Goal: Transaction & Acquisition: Download file/media

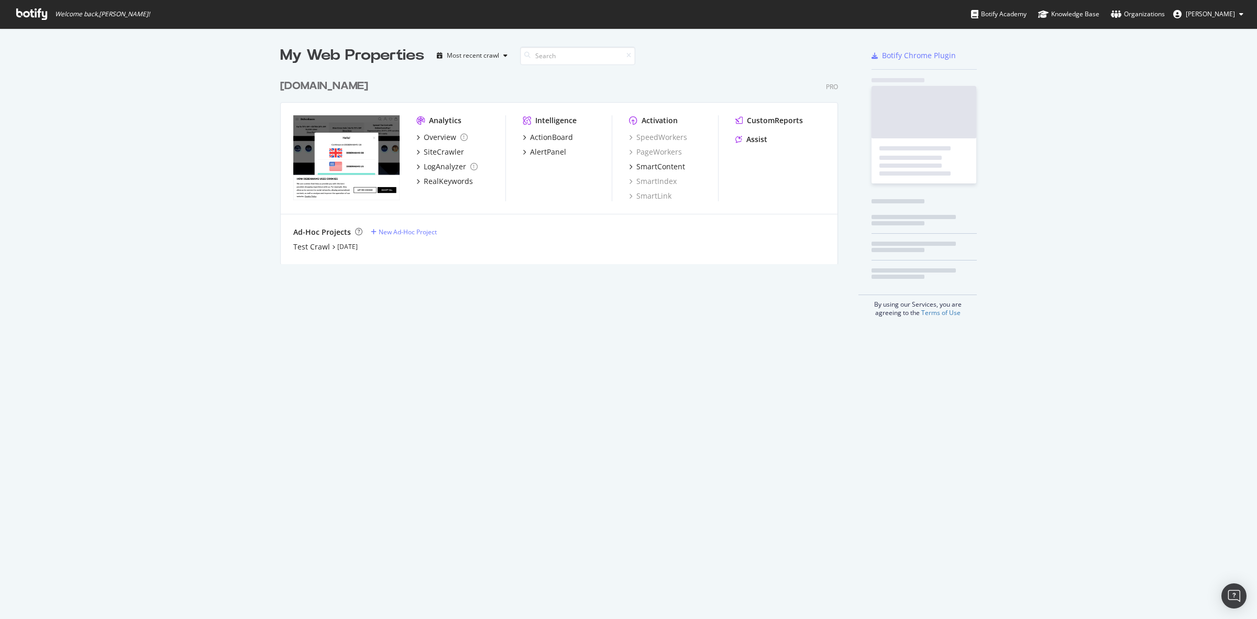
scroll to position [609, 1238]
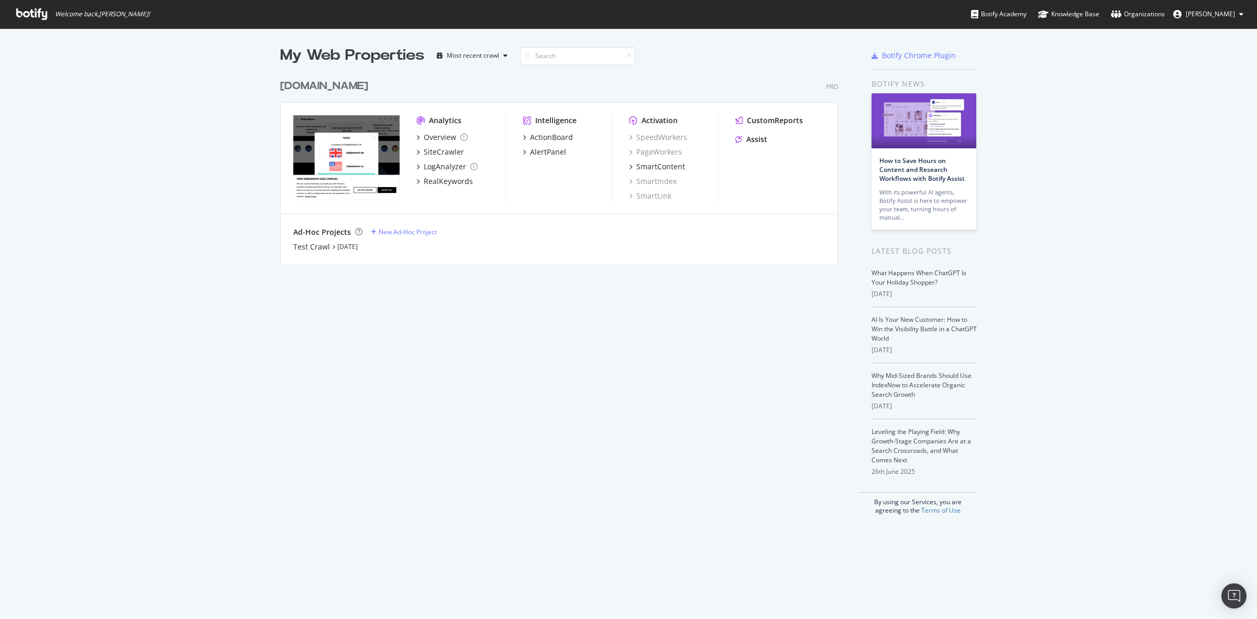
click at [307, 87] on div "[DOMAIN_NAME]" at bounding box center [324, 86] width 88 height 15
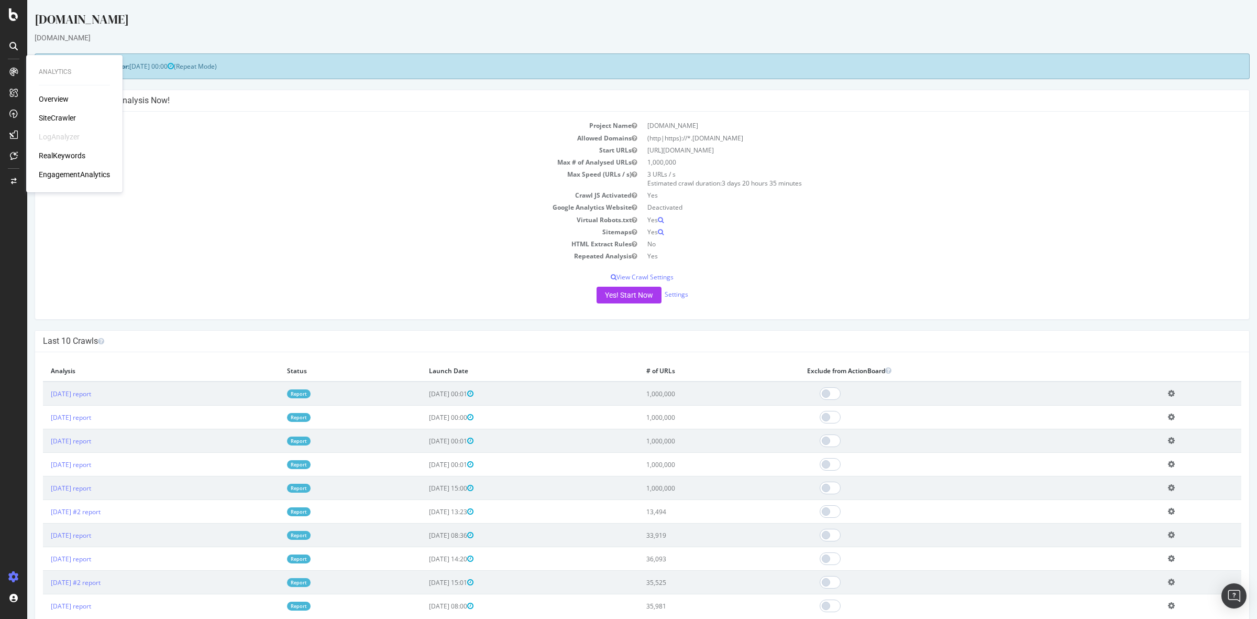
click at [58, 118] on div "SiteCrawler" at bounding box center [57, 118] width 37 height 10
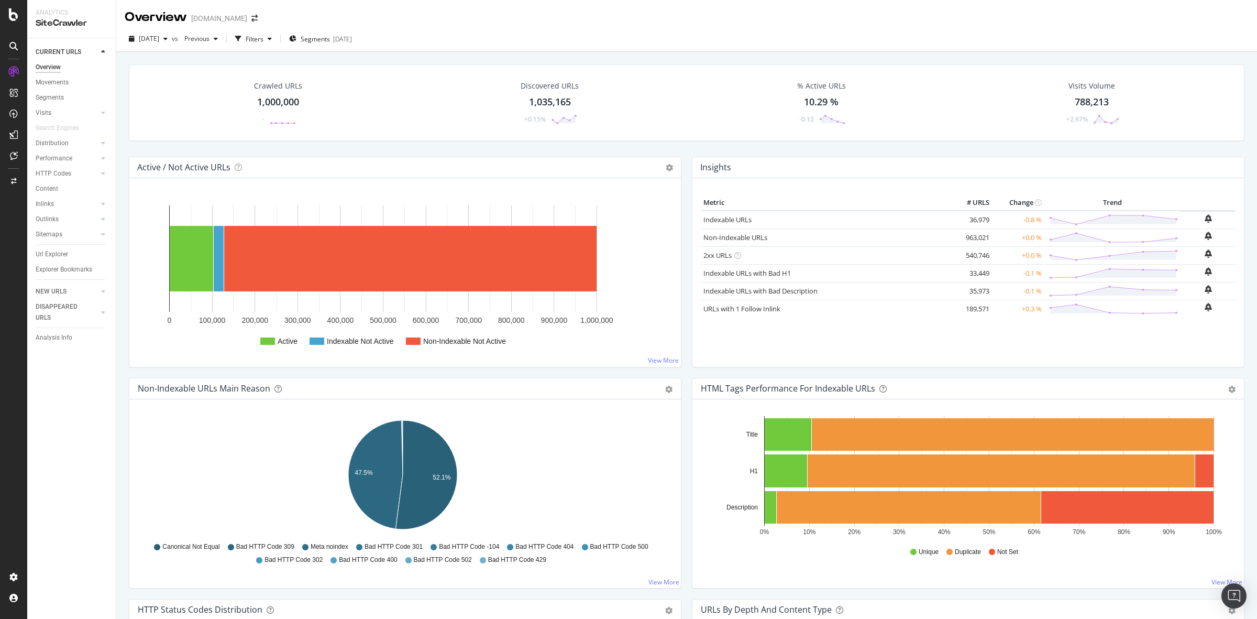
click at [279, 93] on div "Crawled URLs 1,000,000 -" at bounding box center [278, 102] width 69 height 54
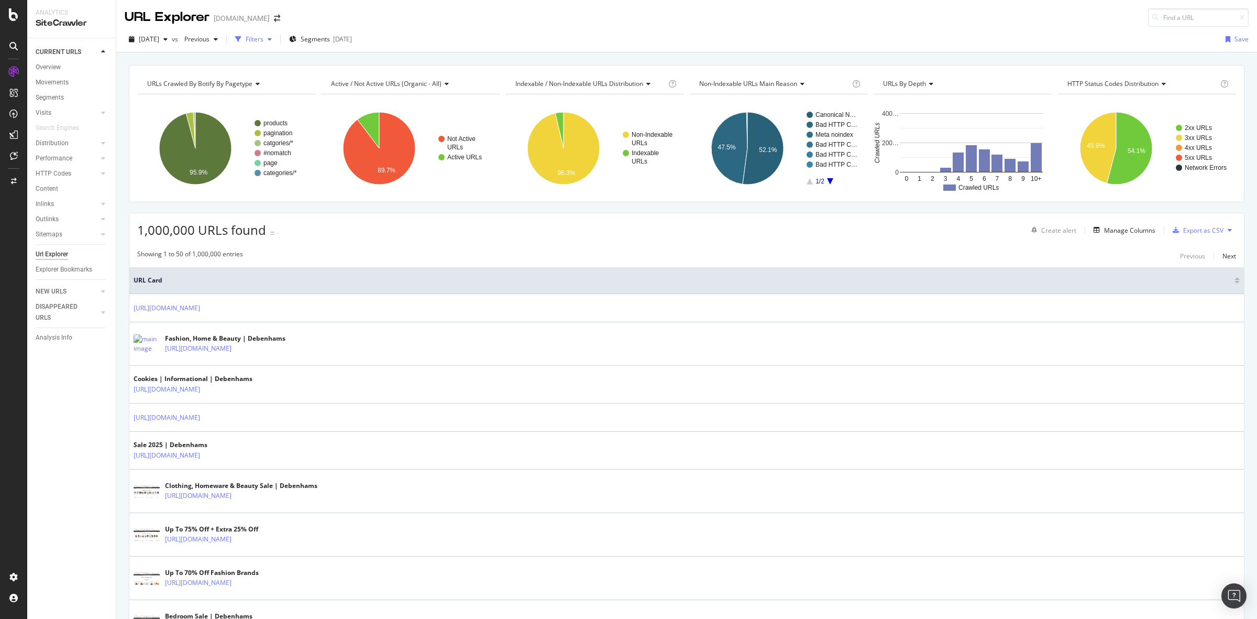
click at [274, 45] on div "Filters" at bounding box center [253, 39] width 45 height 16
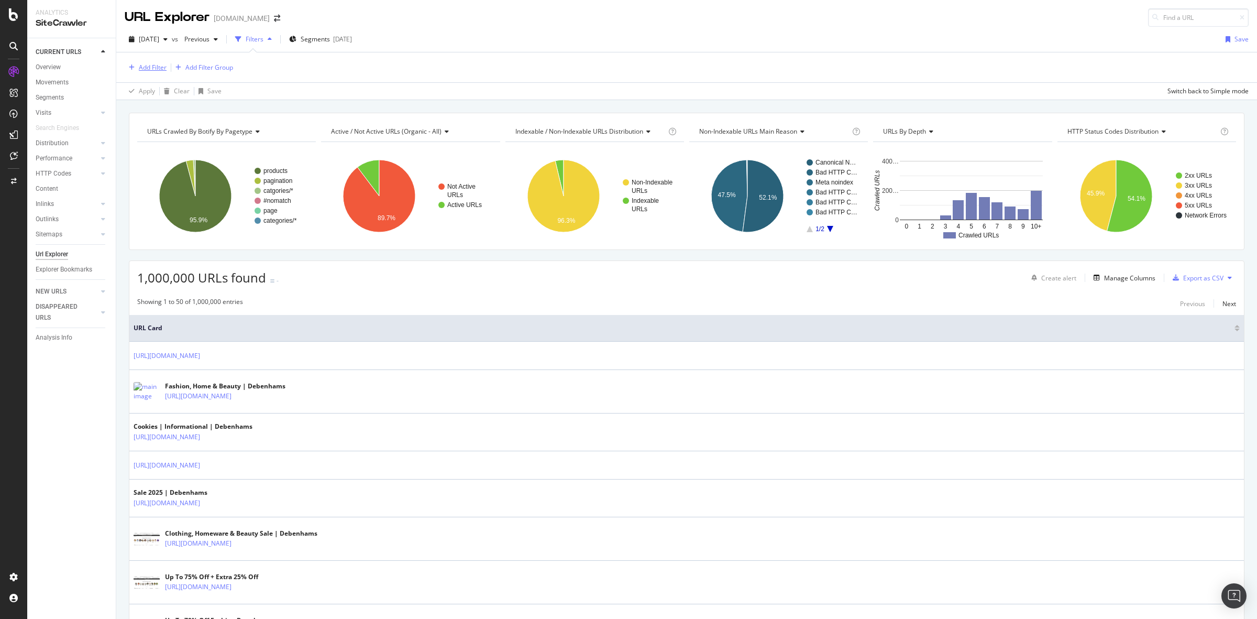
click at [152, 63] on div "Add Filter" at bounding box center [153, 67] width 28 height 9
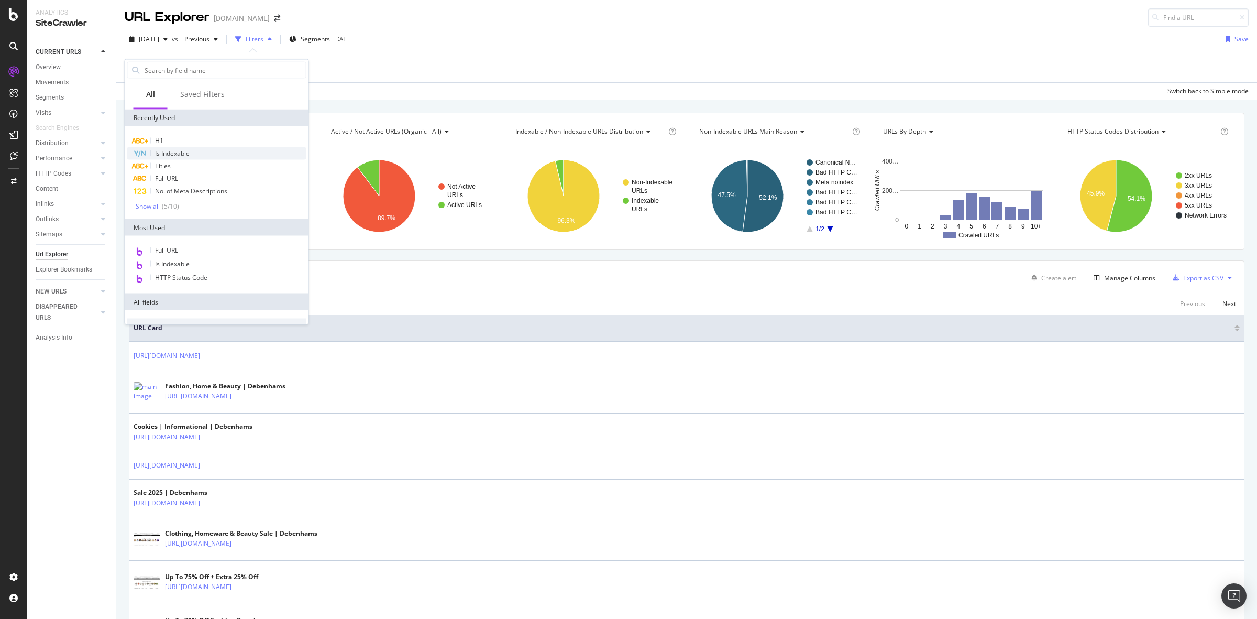
click at [181, 152] on span "Is Indexable" at bounding box center [172, 153] width 35 height 9
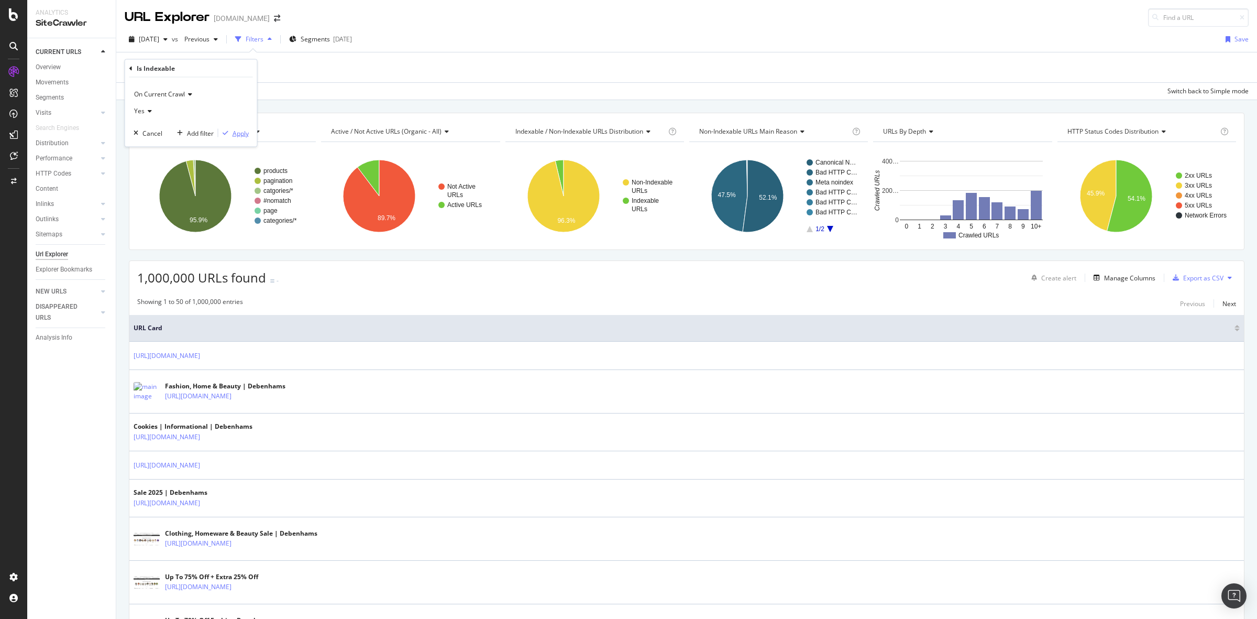
click at [233, 135] on div "Apply" at bounding box center [241, 132] width 16 height 9
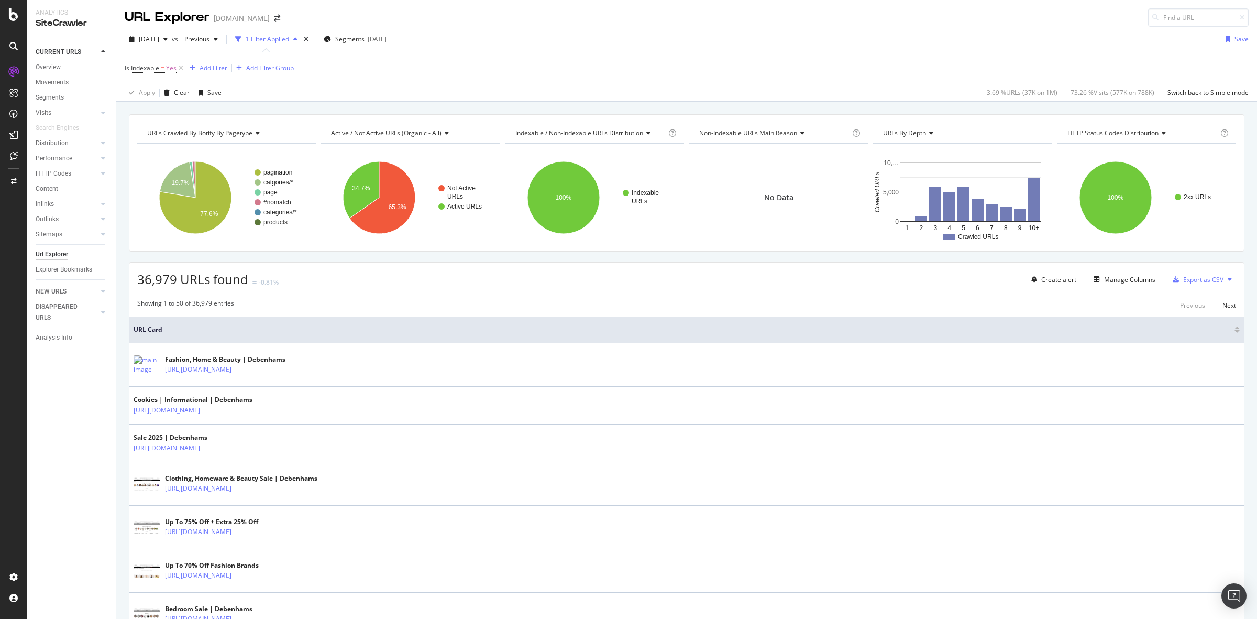
click at [205, 71] on div "Add Filter" at bounding box center [214, 67] width 28 height 9
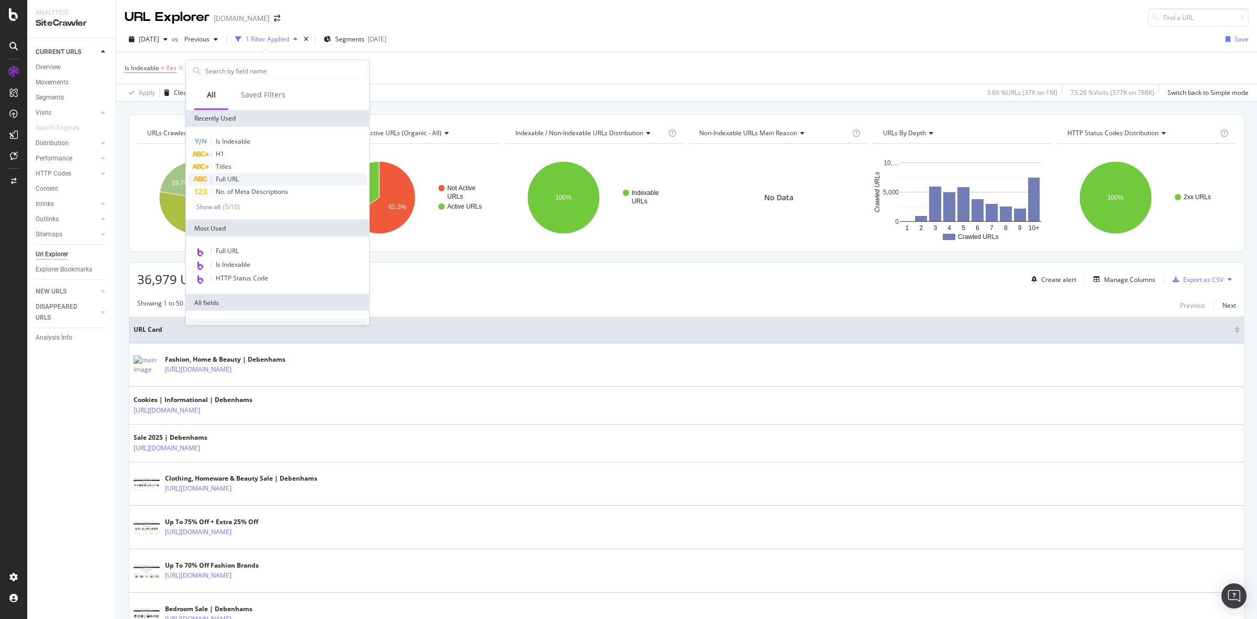
click at [250, 173] on div "Full URL" at bounding box center [277, 179] width 179 height 13
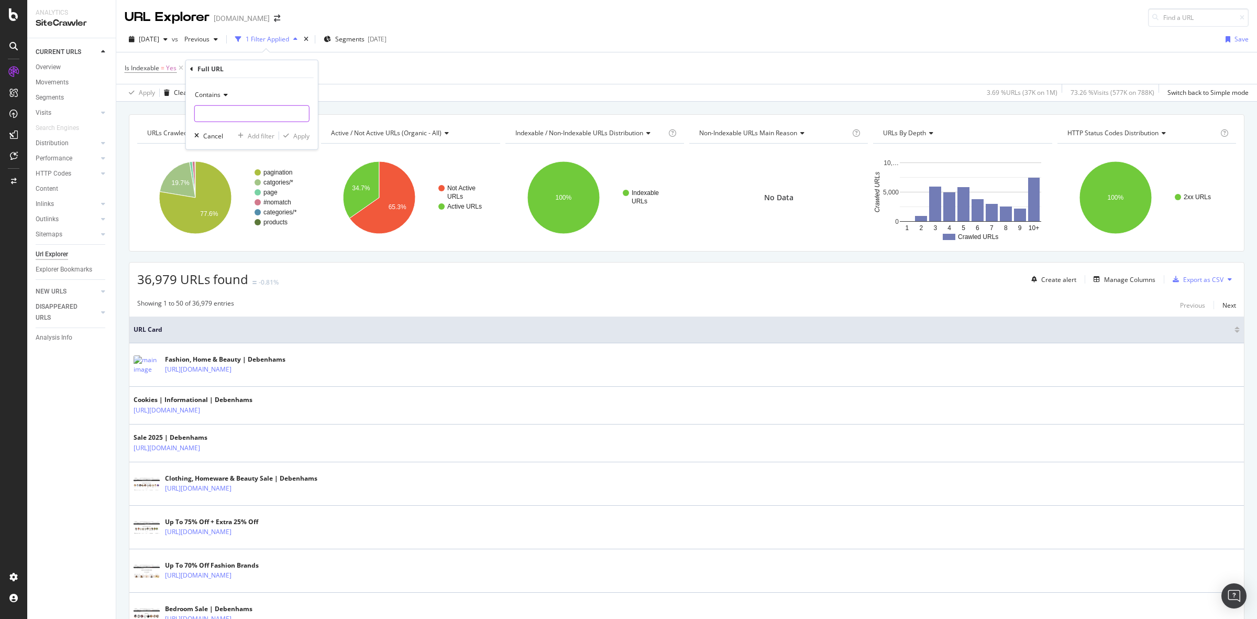
click at [260, 116] on input "text" at bounding box center [252, 113] width 114 height 17
type input "/facet"
click at [302, 136] on div "Apply" at bounding box center [301, 135] width 16 height 9
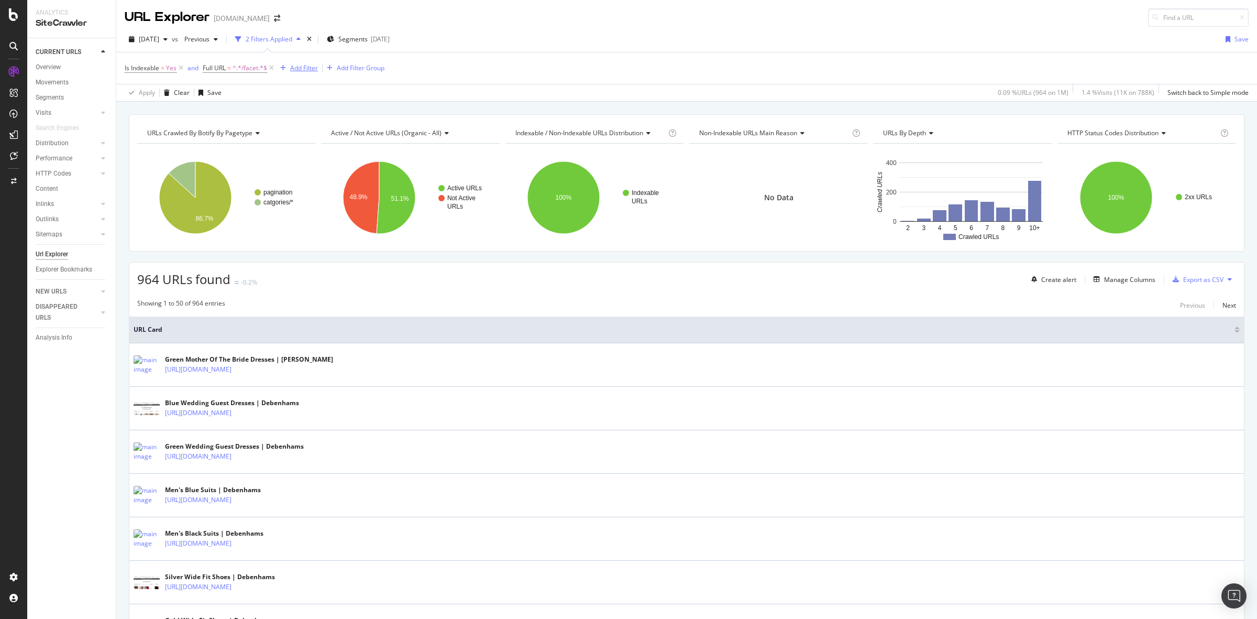
click at [299, 69] on div "Add Filter" at bounding box center [304, 67] width 28 height 9
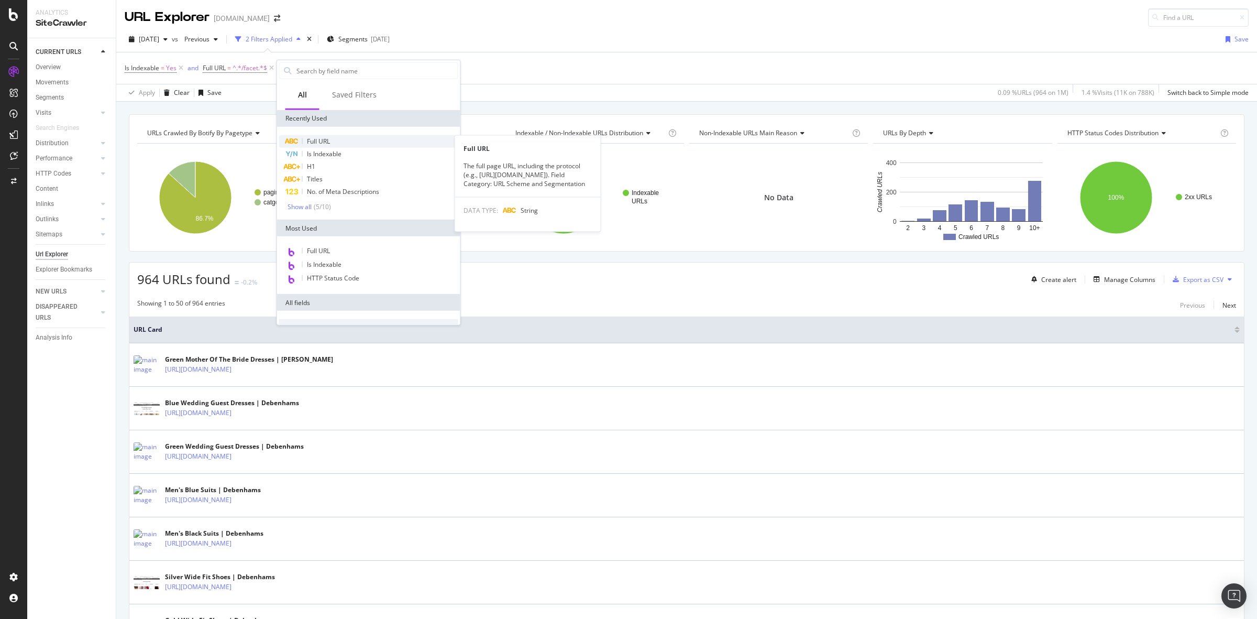
click at [366, 139] on div "Full URL" at bounding box center [368, 141] width 179 height 13
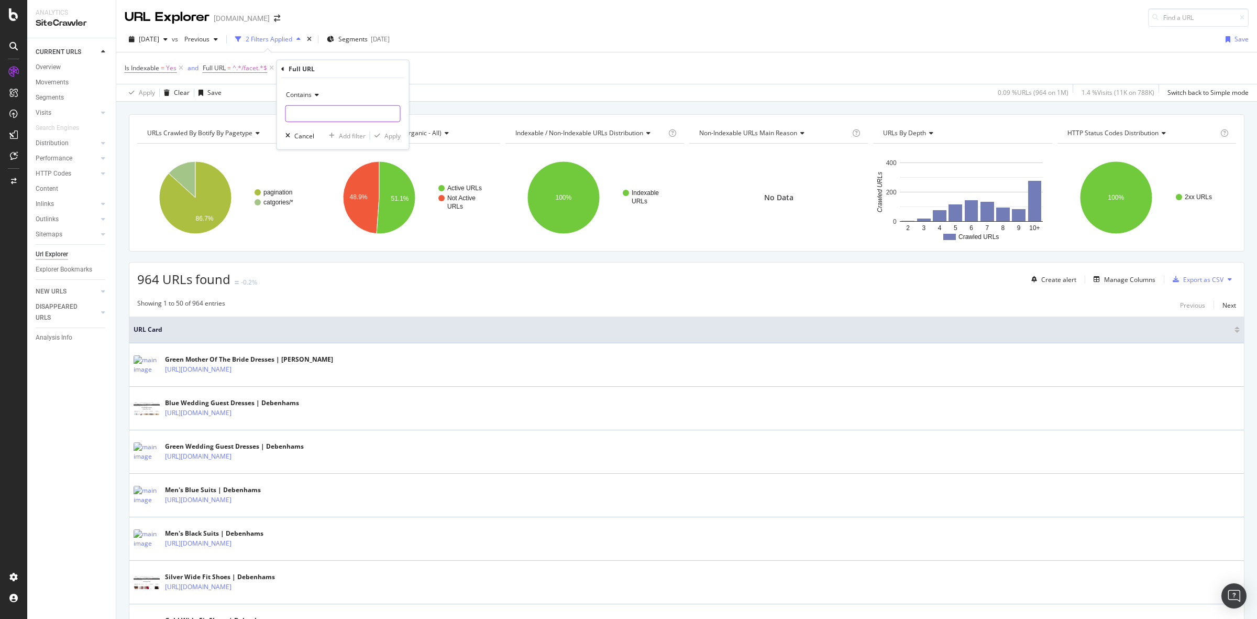
click at [352, 118] on input "text" at bounding box center [343, 113] width 114 height 17
type input "colour"
click at [394, 137] on div "Apply" at bounding box center [393, 135] width 16 height 9
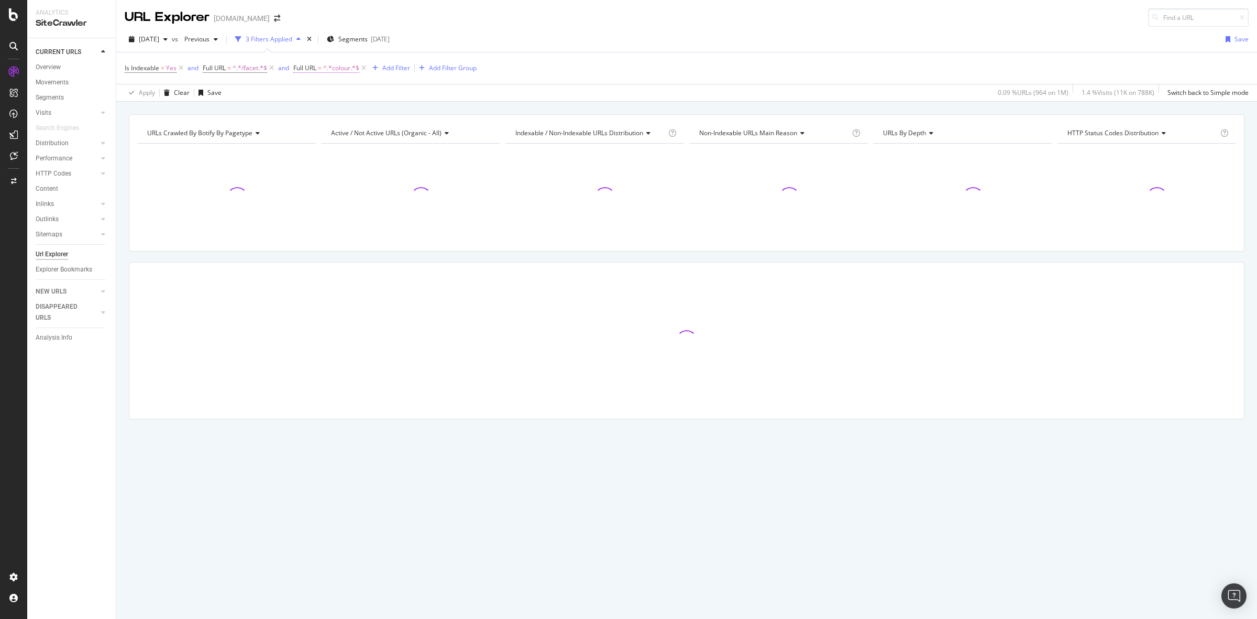
click at [325, 67] on span "^.*colour.*$" at bounding box center [341, 68] width 36 height 15
click at [330, 97] on div "Contains" at bounding box center [360, 92] width 115 height 17
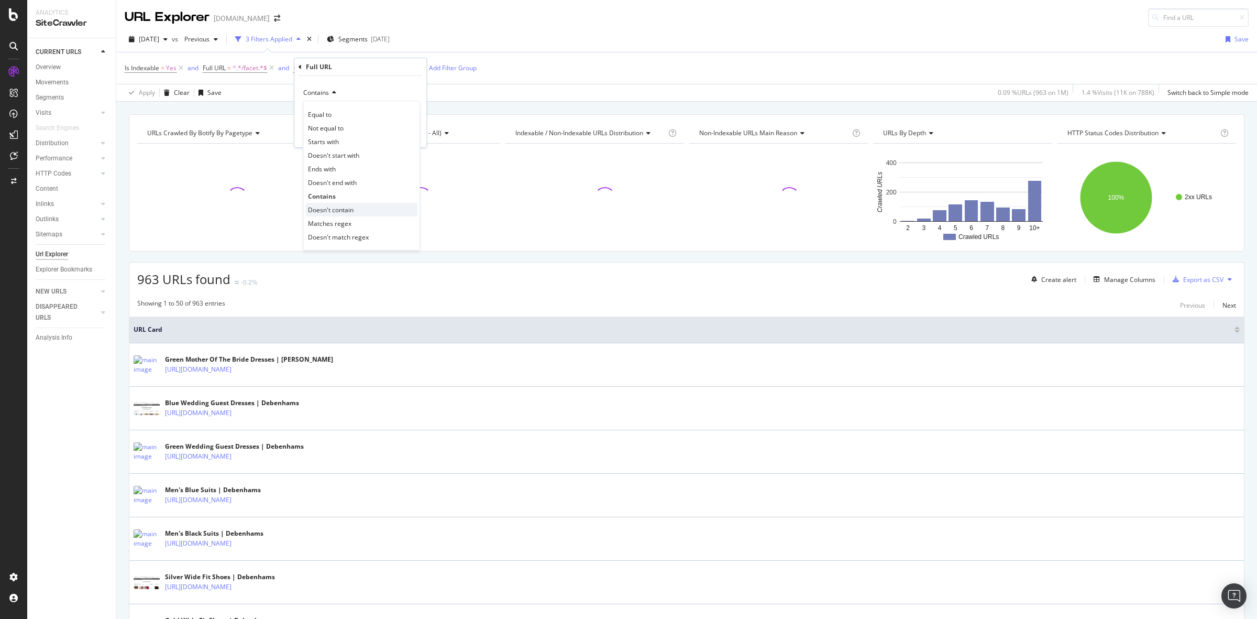
click at [346, 205] on span "Doesn't contain" at bounding box center [331, 209] width 46 height 9
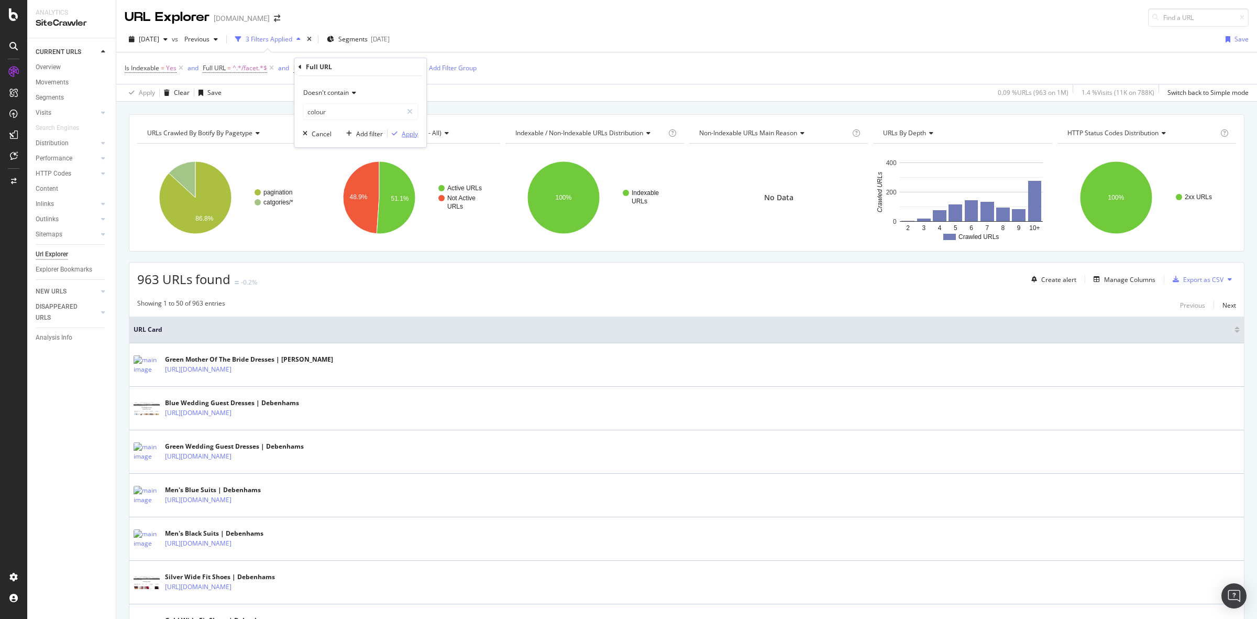
click at [413, 131] on div "Apply" at bounding box center [410, 133] width 16 height 9
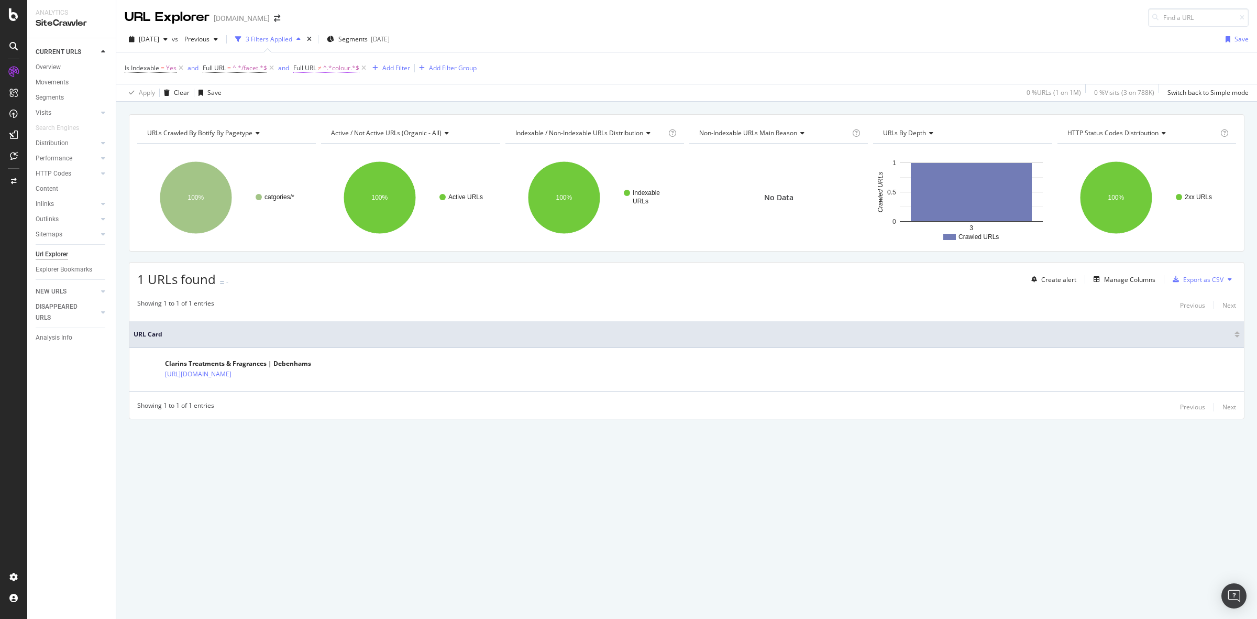
click at [342, 68] on span "^.*colour.*$" at bounding box center [341, 68] width 36 height 15
click at [325, 132] on div "Cancel" at bounding box center [322, 133] width 20 height 9
click at [244, 69] on span "^.*/facet.*$" at bounding box center [250, 68] width 35 height 15
click at [274, 132] on div "Add filter" at bounding box center [279, 133] width 27 height 9
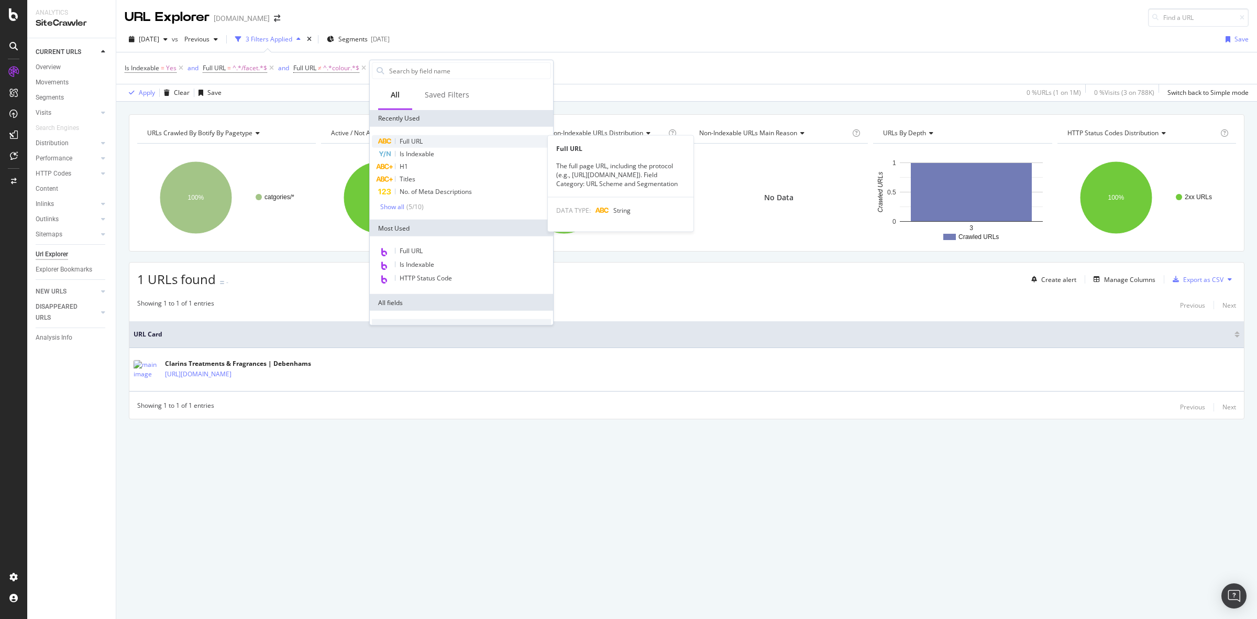
click at [445, 139] on div "Full URL" at bounding box center [461, 141] width 179 height 13
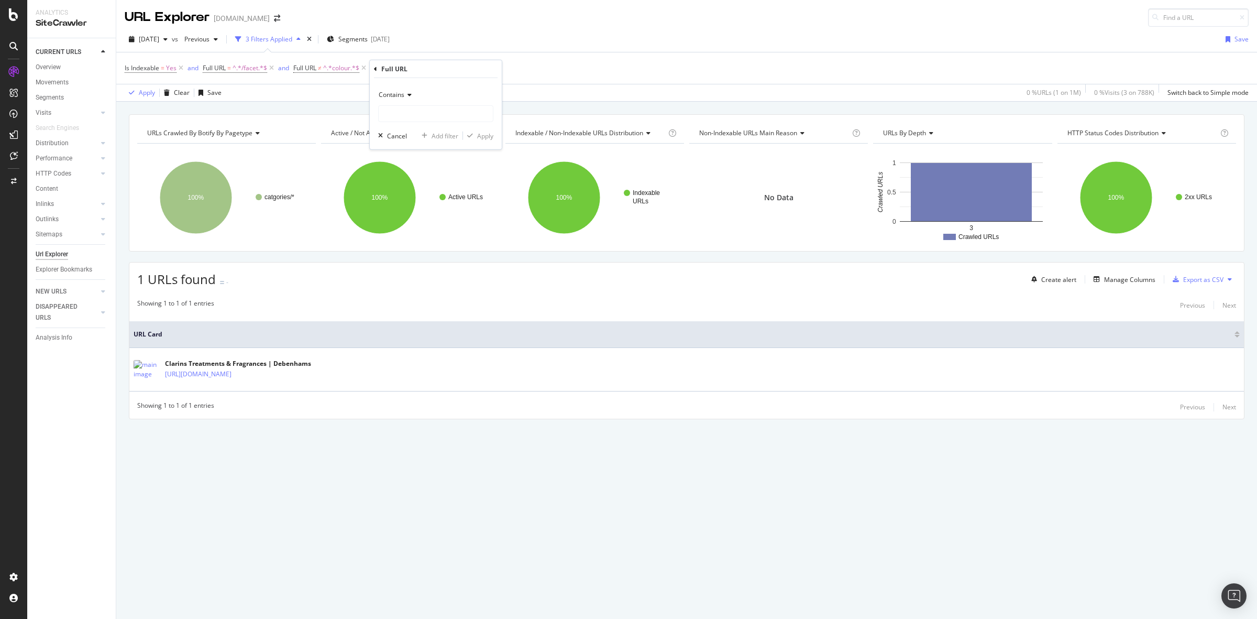
click at [402, 91] on span "Contains" at bounding box center [392, 94] width 26 height 9
click at [427, 207] on span "Doesn't contain" at bounding box center [407, 211] width 46 height 9
click at [398, 114] on input "text" at bounding box center [436, 113] width 114 height 17
type input "Colour"
click at [479, 135] on div "Apply" at bounding box center [485, 135] width 16 height 9
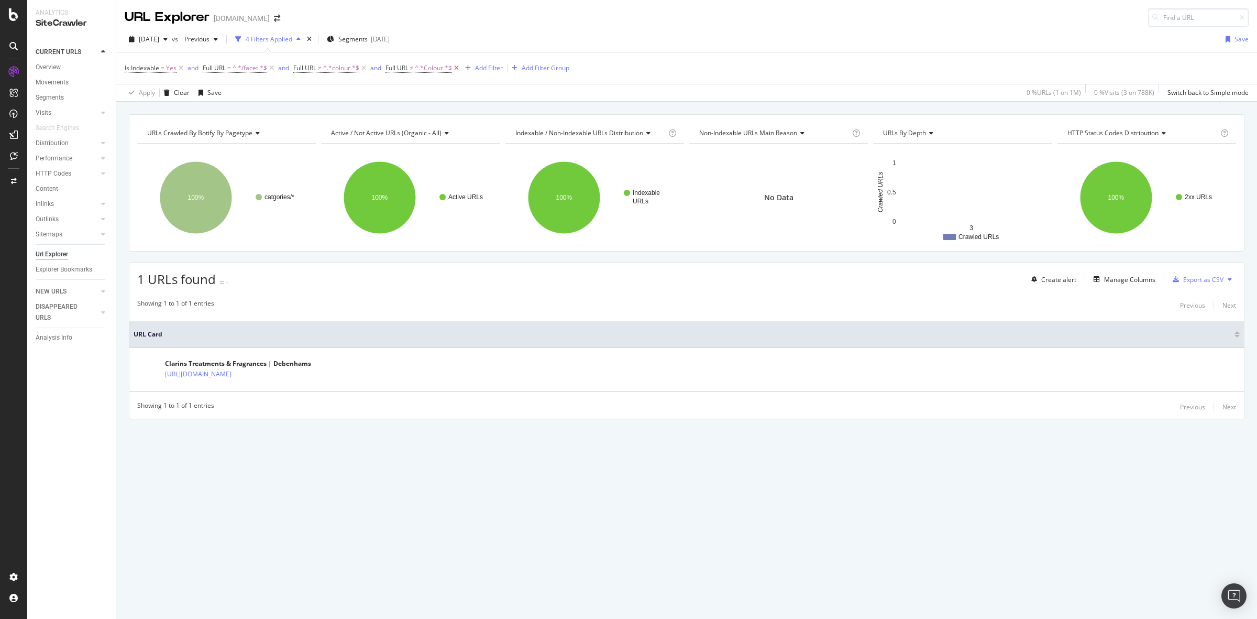
click at [458, 65] on icon at bounding box center [456, 68] width 9 height 10
click at [336, 69] on span "^.*colour.*$" at bounding box center [341, 68] width 36 height 15
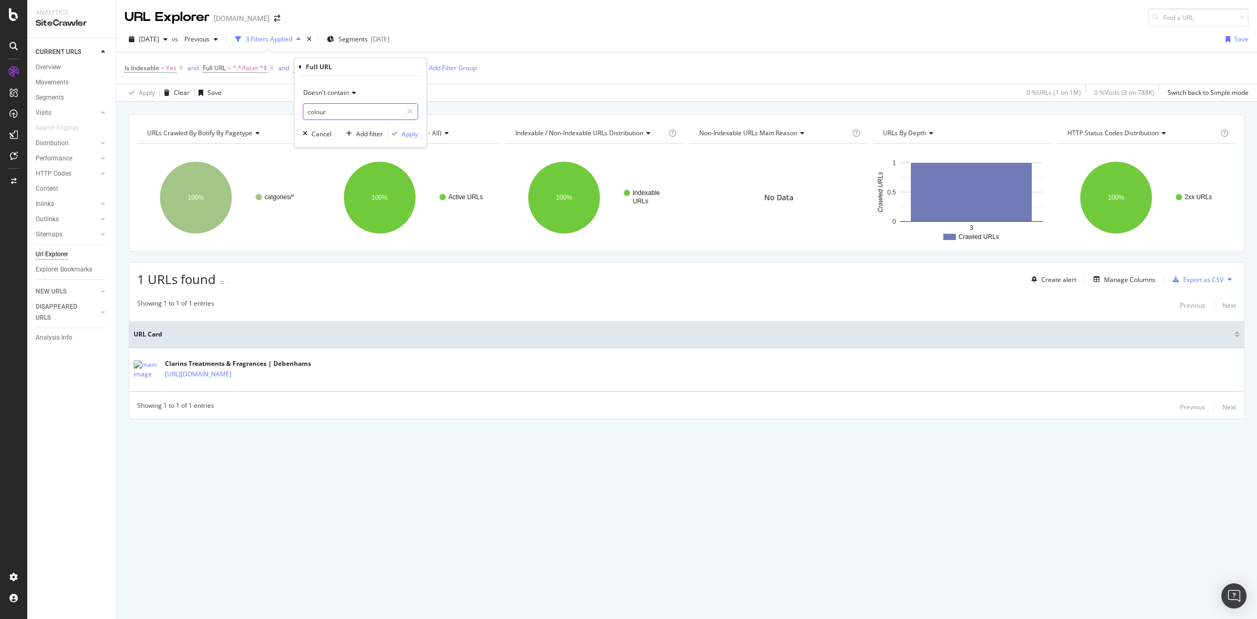
click at [310, 112] on input "colour" at bounding box center [352, 111] width 99 height 17
click at [313, 113] on input "colour" at bounding box center [352, 111] width 99 height 17
click at [312, 113] on input "colour" at bounding box center [352, 111] width 99 height 17
type input "Colour"
click at [411, 135] on div "Apply" at bounding box center [410, 133] width 16 height 9
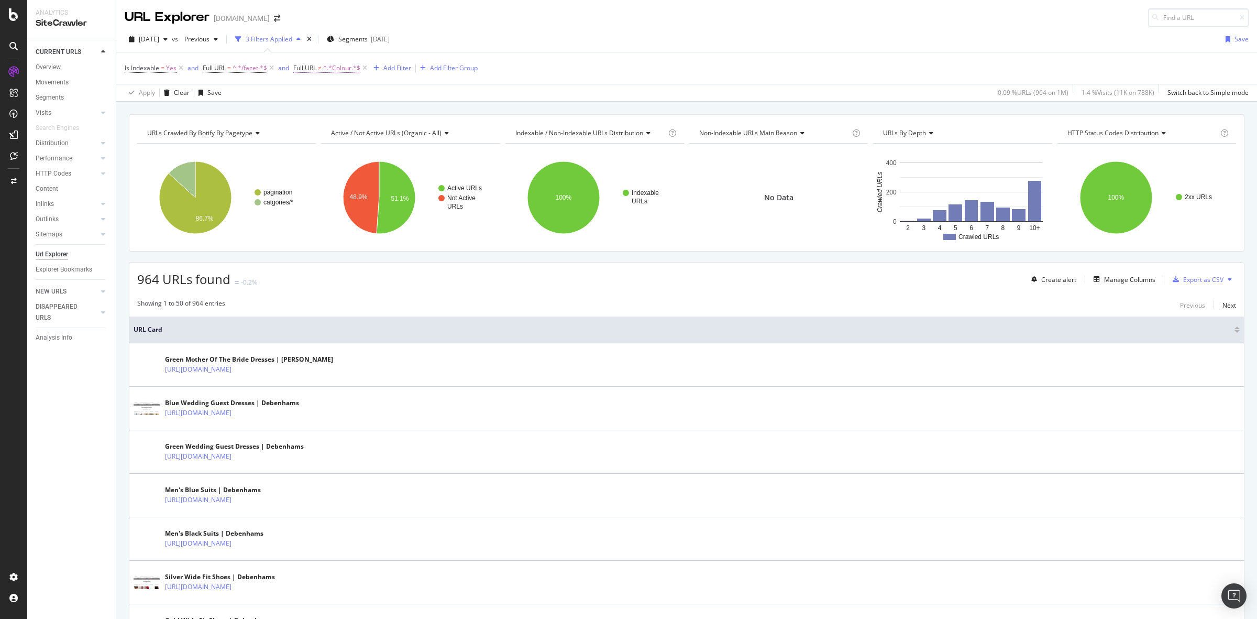
click at [313, 69] on span "Full URL" at bounding box center [304, 67] width 23 height 9
click at [406, 135] on div "Apply" at bounding box center [410, 133] width 16 height 9
click at [335, 71] on span "^.*Colour.*$" at bounding box center [341, 68] width 37 height 15
click at [311, 111] on input "Colour" at bounding box center [352, 111] width 99 height 17
type input "/colourFacets"
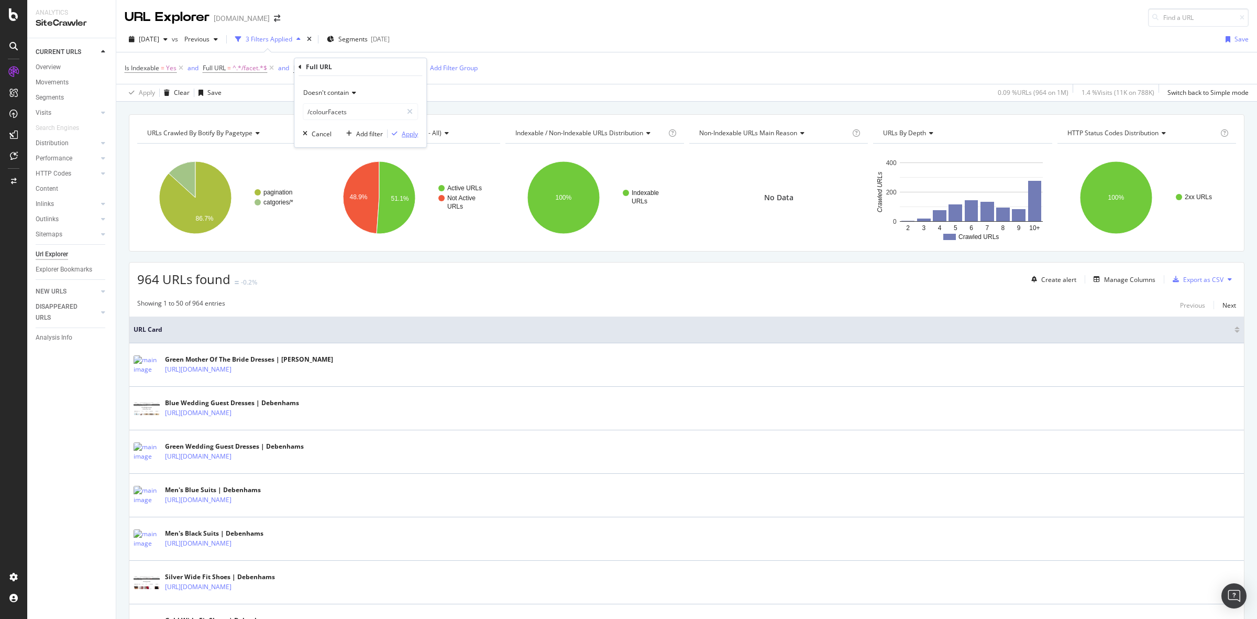
click at [402, 130] on div "Apply" at bounding box center [410, 133] width 16 height 9
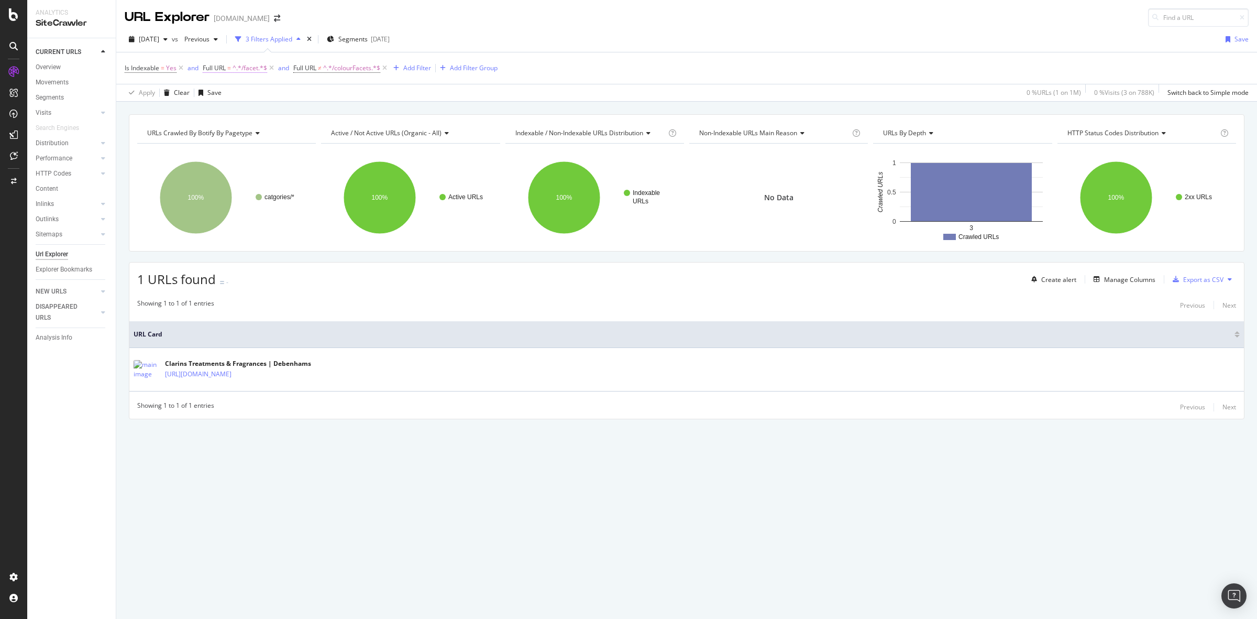
click at [239, 68] on span "^.*/facet.*$" at bounding box center [250, 68] width 35 height 15
click at [221, 114] on input "/facet" at bounding box center [262, 111] width 99 height 17
click at [219, 111] on input "/facet" at bounding box center [262, 111] width 99 height 17
type input "/Facet"
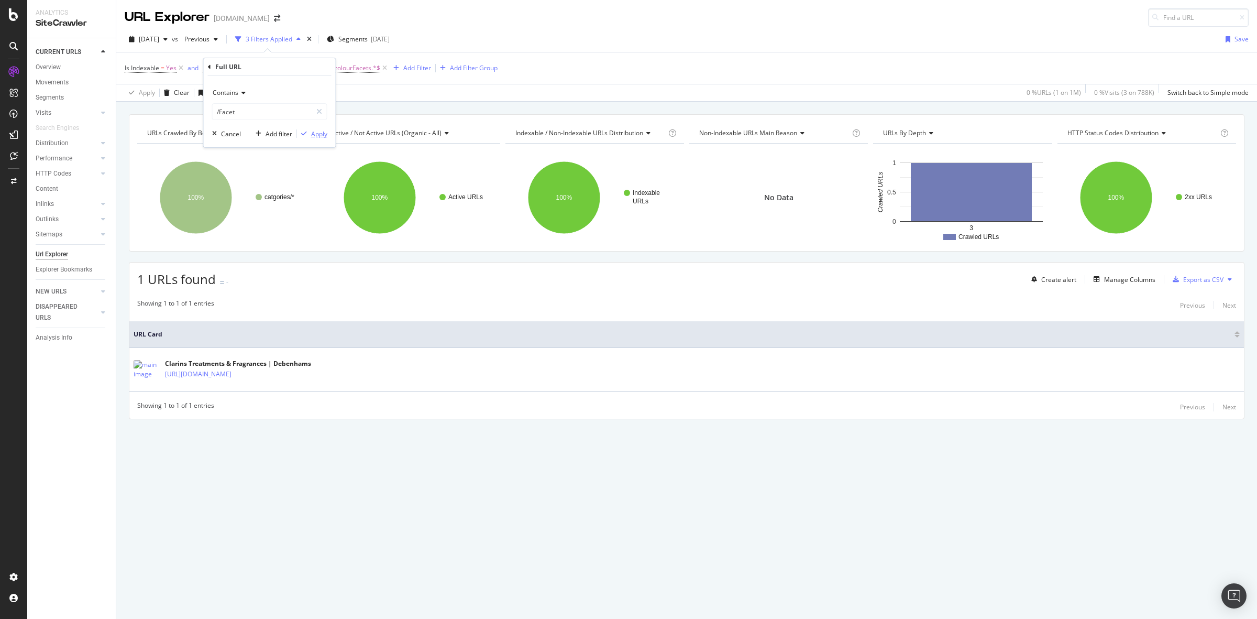
click at [311, 131] on div "Apply" at bounding box center [319, 133] width 16 height 9
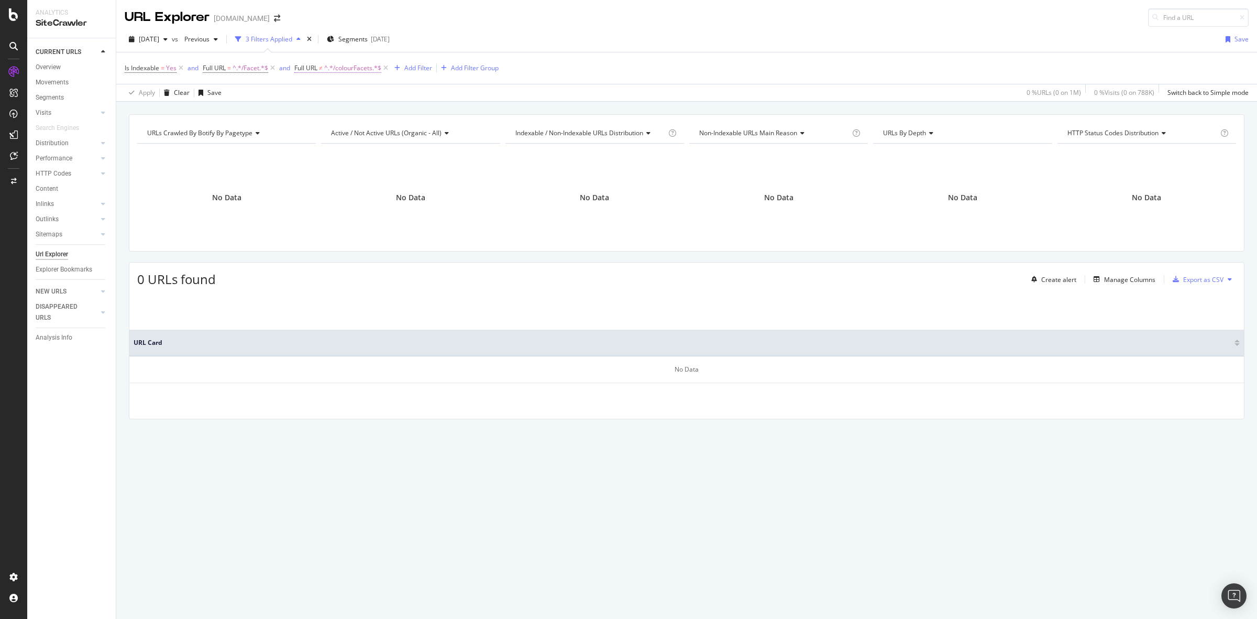
click at [354, 71] on span "^.*/colourFacets.*$" at bounding box center [352, 68] width 57 height 15
click at [321, 132] on div "Cancel" at bounding box center [323, 133] width 20 height 9
click at [388, 67] on icon at bounding box center [385, 68] width 9 height 10
click at [237, 67] on span "^.*/Facet.*$" at bounding box center [251, 68] width 36 height 15
click at [321, 137] on div "Apply" at bounding box center [319, 133] width 16 height 9
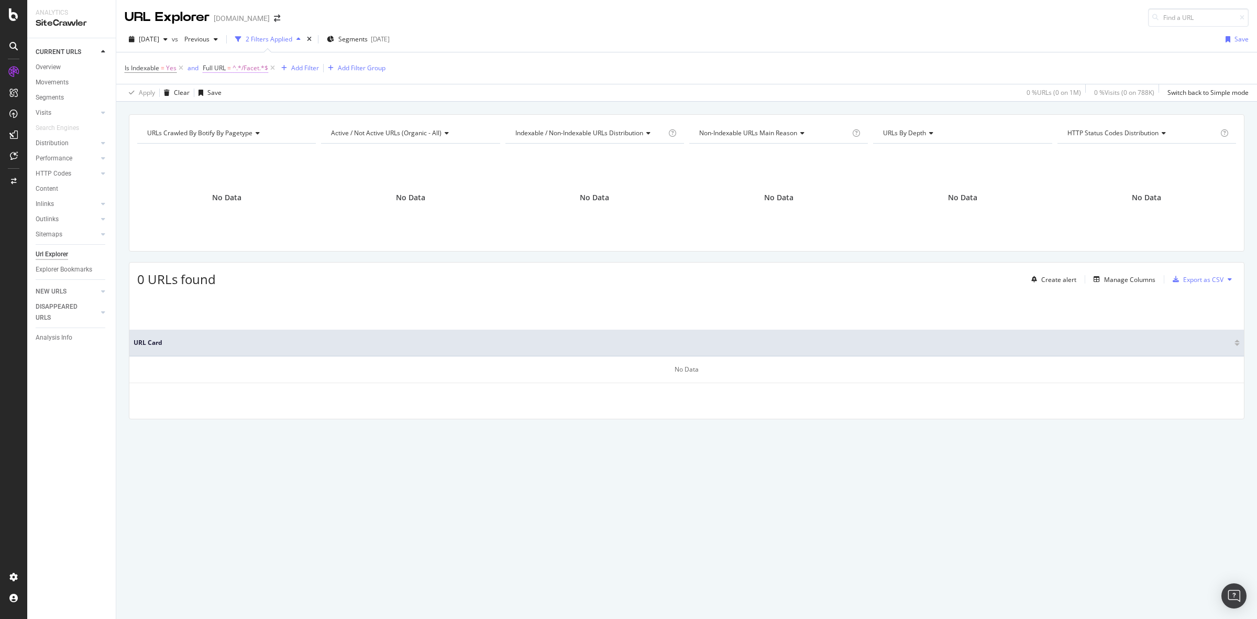
click at [216, 68] on span "Full URL" at bounding box center [214, 67] width 23 height 9
click at [310, 137] on div "button" at bounding box center [304, 133] width 14 height 6
click at [325, 106] on div "URLs Crawled By Botify By pagetype Chart (by Value) Table Expand Export as CSV …" at bounding box center [686, 114] width 1141 height 25
click at [674, 74] on div "Is Indexable = Yes and Full URL = ^.*/Facet.*$ Add Filter Add Filter Group" at bounding box center [687, 67] width 1124 height 31
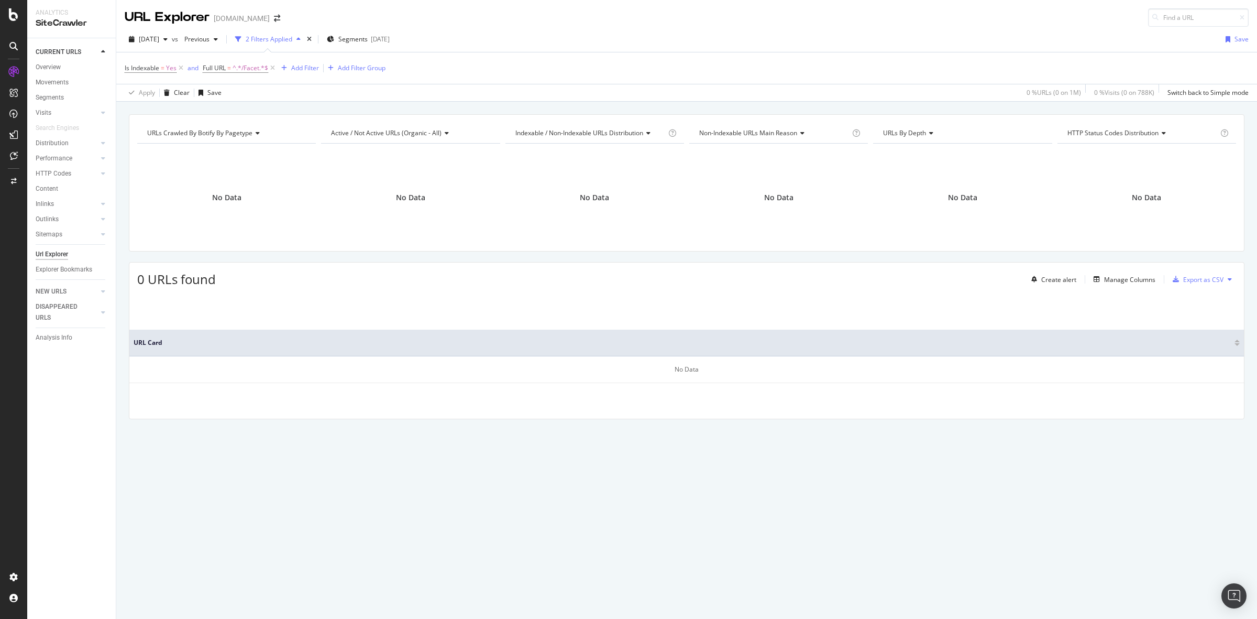
click at [425, 517] on div "URLs Crawled By Botify By pagetype Chart (by Value) Table Expand Export as CSV …" at bounding box center [686, 360] width 1141 height 517
click at [425, 520] on div "URLs Crawled By Botify By pagetype Chart (by Value) Table Expand Export as CSV …" at bounding box center [686, 360] width 1141 height 517
click at [732, 447] on div "URLs Crawled By Botify By pagetype Chart (by Value) Table Expand Export as CSV …" at bounding box center [686, 285] width 1141 height 342
click at [718, 46] on div "2025 Aug. 22nd vs Previous 2 Filters Applied Segments 2025-07-21 Save" at bounding box center [686, 41] width 1141 height 21
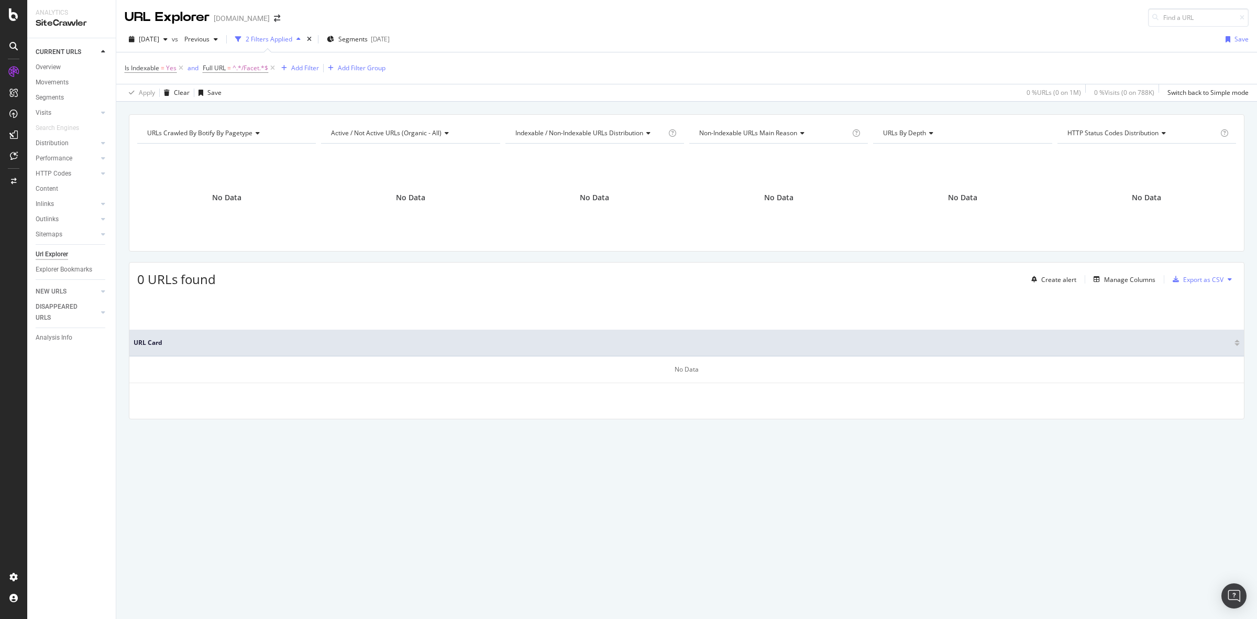
click at [758, 27] on div "2025 Aug. 22nd vs Previous 2 Filters Applied Segments 2025-07-21 Save Is Indexa…" at bounding box center [686, 64] width 1141 height 75
click at [274, 66] on icon at bounding box center [272, 68] width 9 height 10
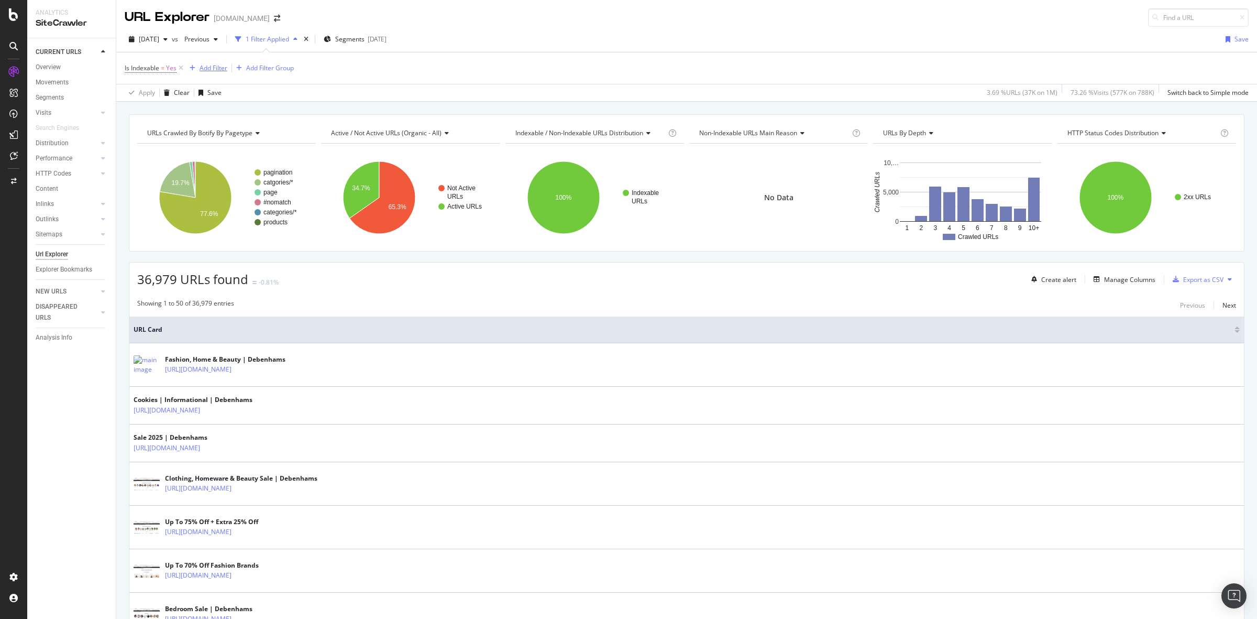
click at [209, 70] on div "Add Filter" at bounding box center [214, 67] width 28 height 9
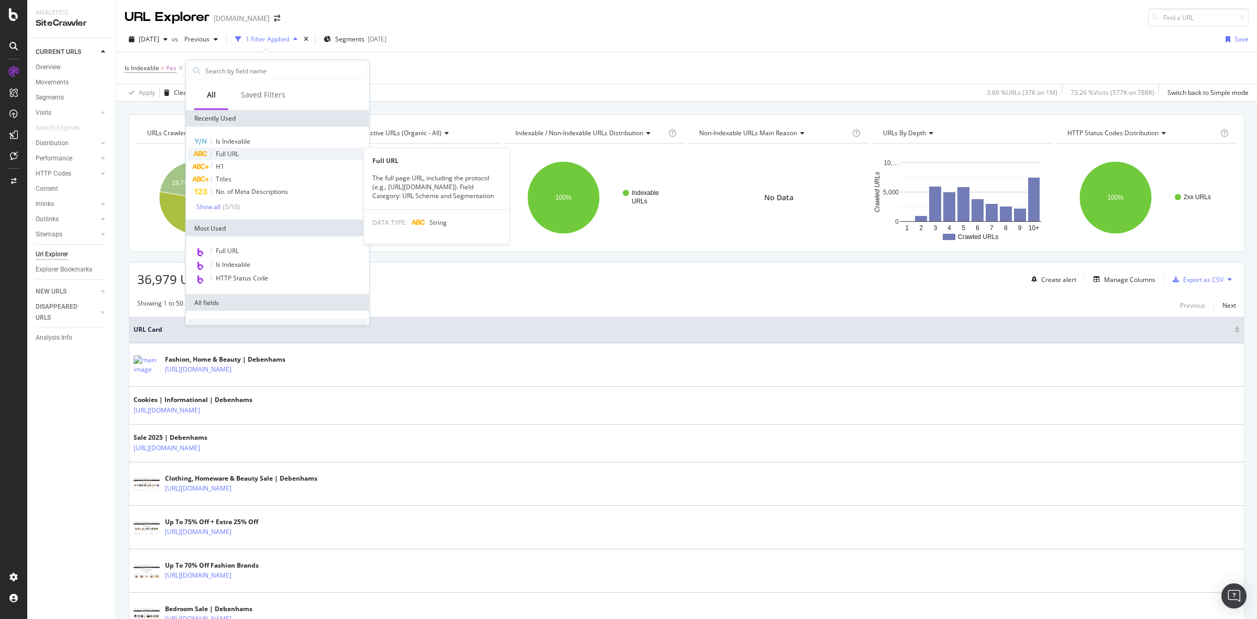
click at [274, 152] on div "Full URL" at bounding box center [277, 154] width 179 height 13
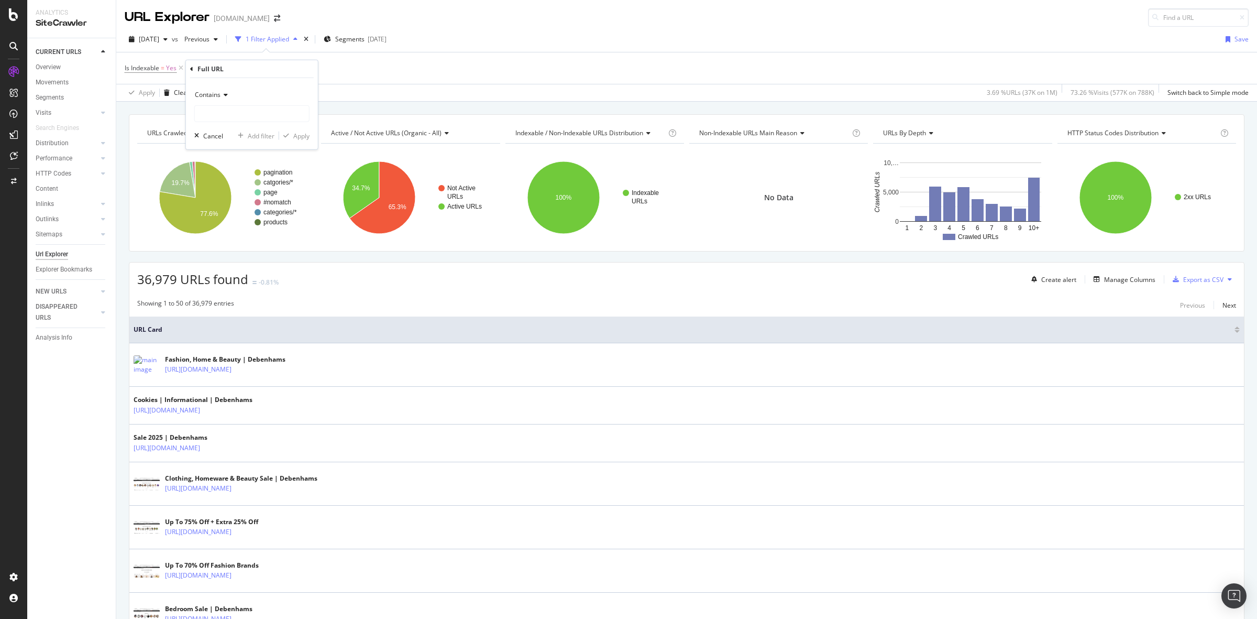
click at [219, 95] on span "Contains" at bounding box center [208, 94] width 26 height 9
click at [257, 93] on div "Contains" at bounding box center [251, 94] width 115 height 17
click at [256, 122] on input "text" at bounding box center [252, 113] width 114 height 17
type input "/Facet"
click at [302, 133] on div "Apply" at bounding box center [301, 135] width 16 height 9
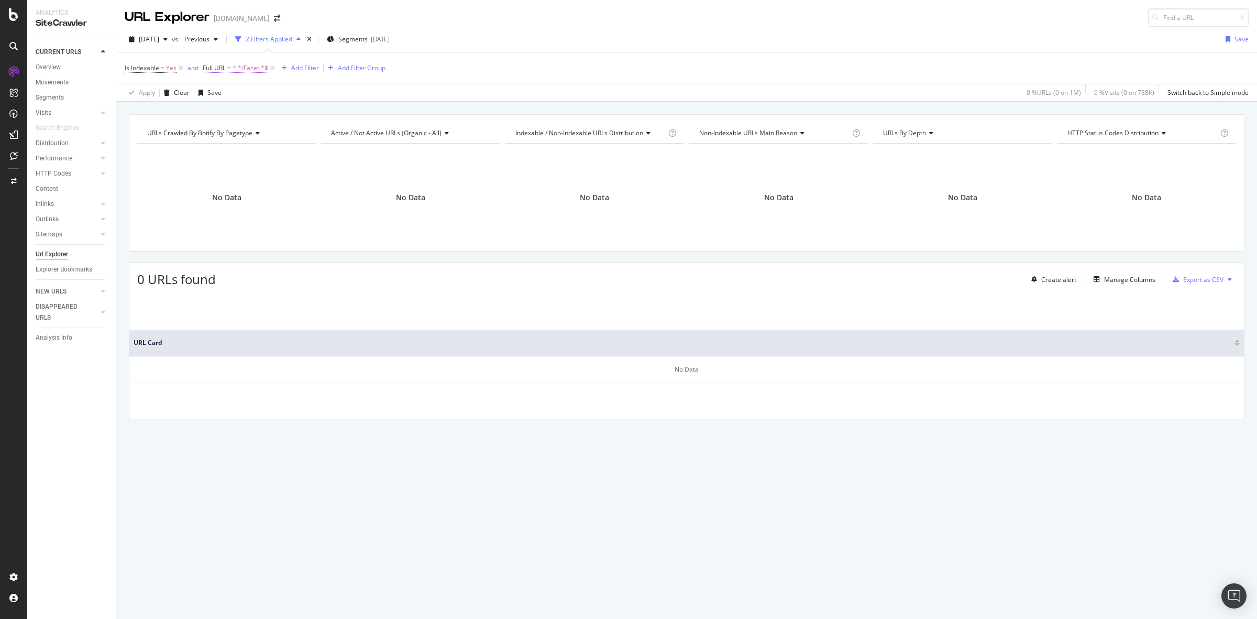
click at [234, 66] on span "^.*/Facet.*$" at bounding box center [251, 68] width 36 height 15
click at [320, 112] on icon at bounding box center [319, 111] width 6 height 7
click at [465, 58] on div "Is Indexable = Yes and Full URL = ^.*/Facet.*$ Add Filter Add Filter Group" at bounding box center [687, 67] width 1124 height 31
click at [272, 69] on icon at bounding box center [272, 68] width 9 height 10
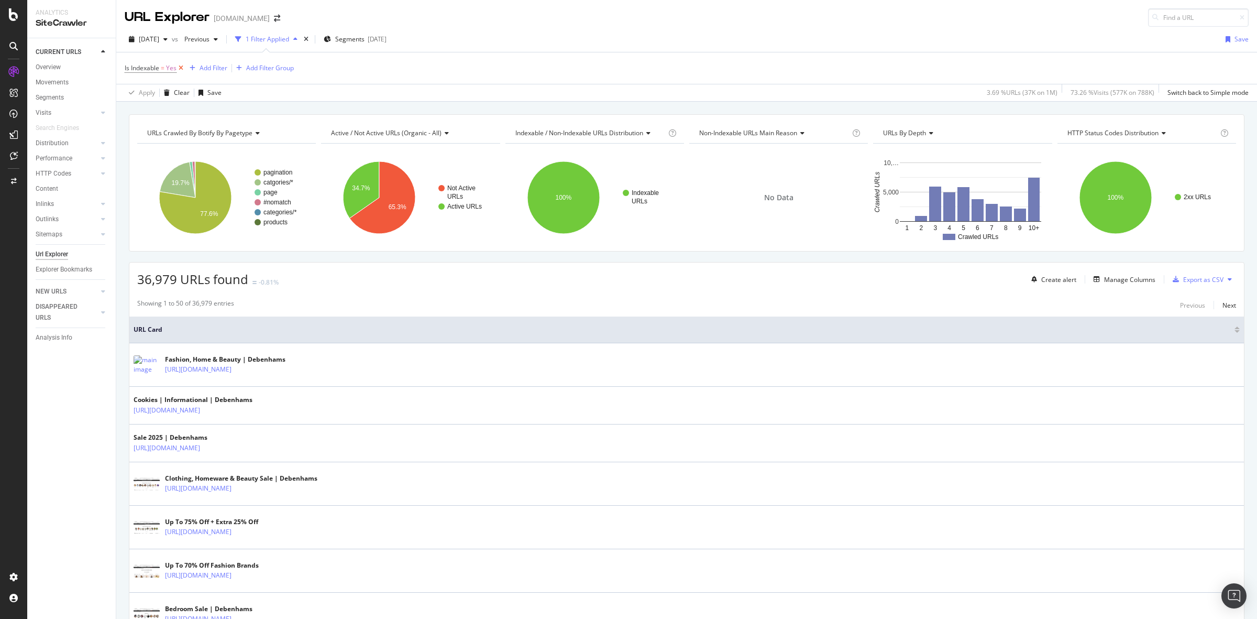
click at [183, 65] on icon at bounding box center [181, 68] width 9 height 10
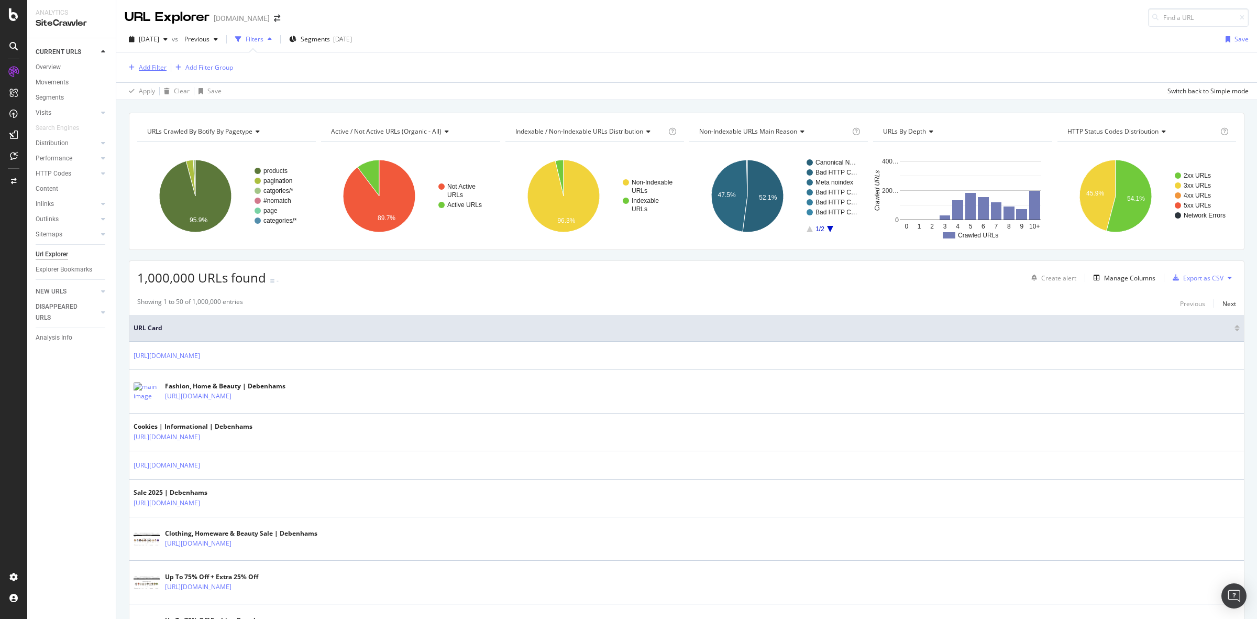
click at [129, 68] on icon "button" at bounding box center [132, 67] width 6 height 6
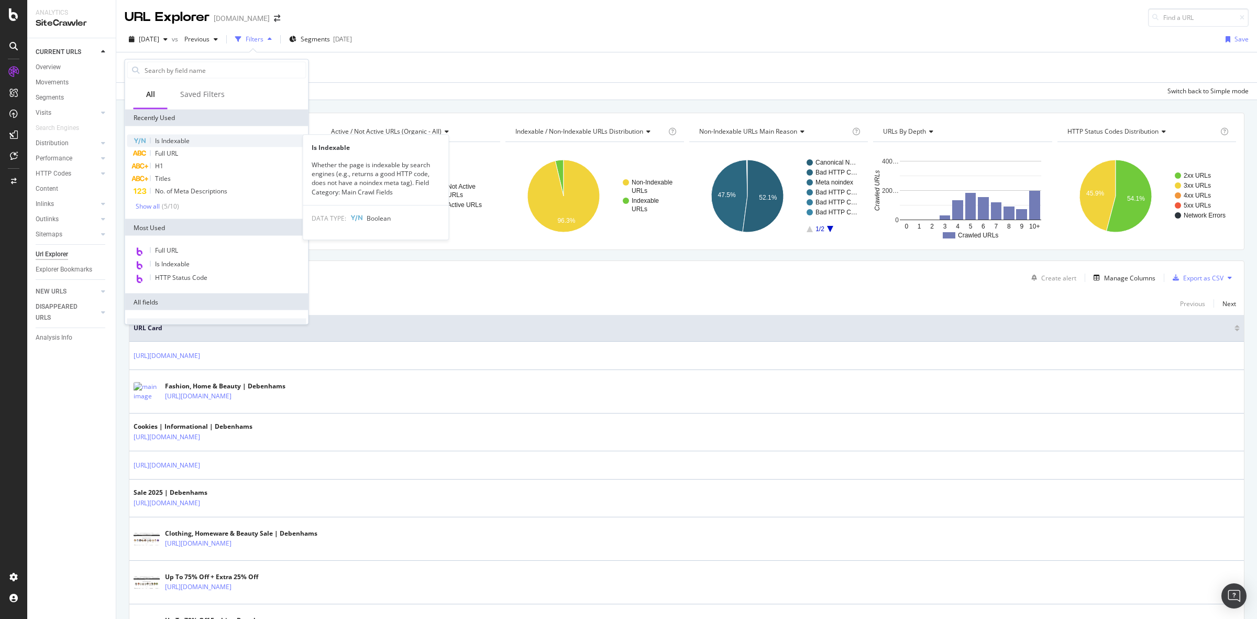
click at [207, 135] on div "Is Indexable" at bounding box center [216, 141] width 179 height 13
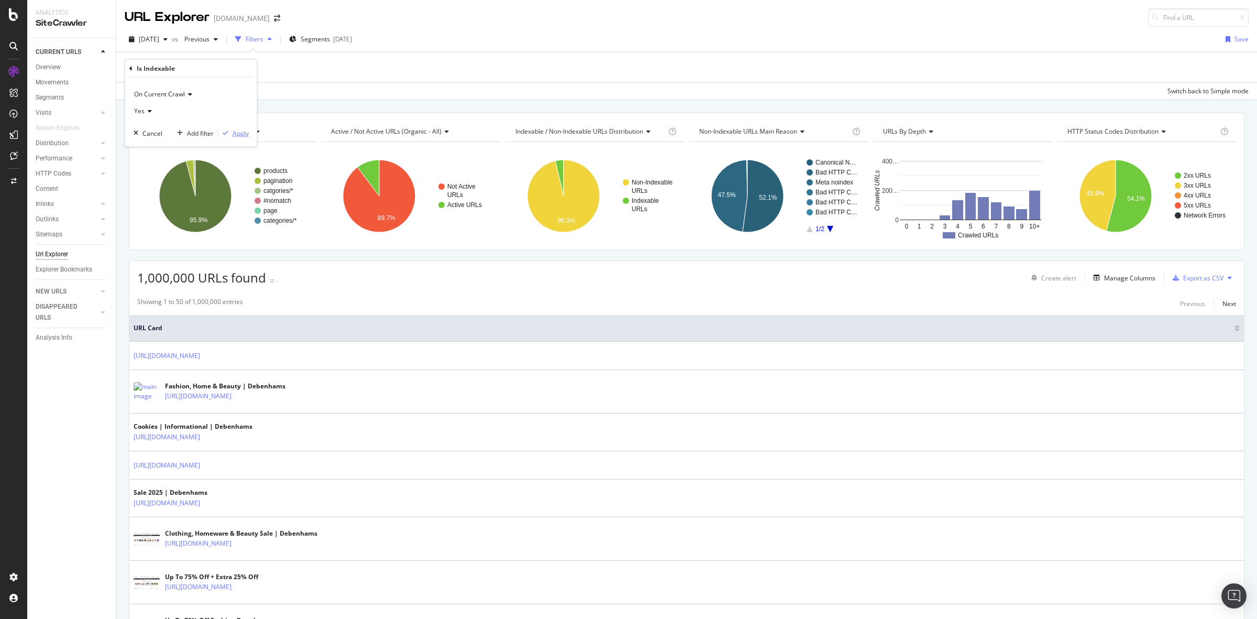
click at [239, 129] on div "Apply" at bounding box center [241, 132] width 16 height 9
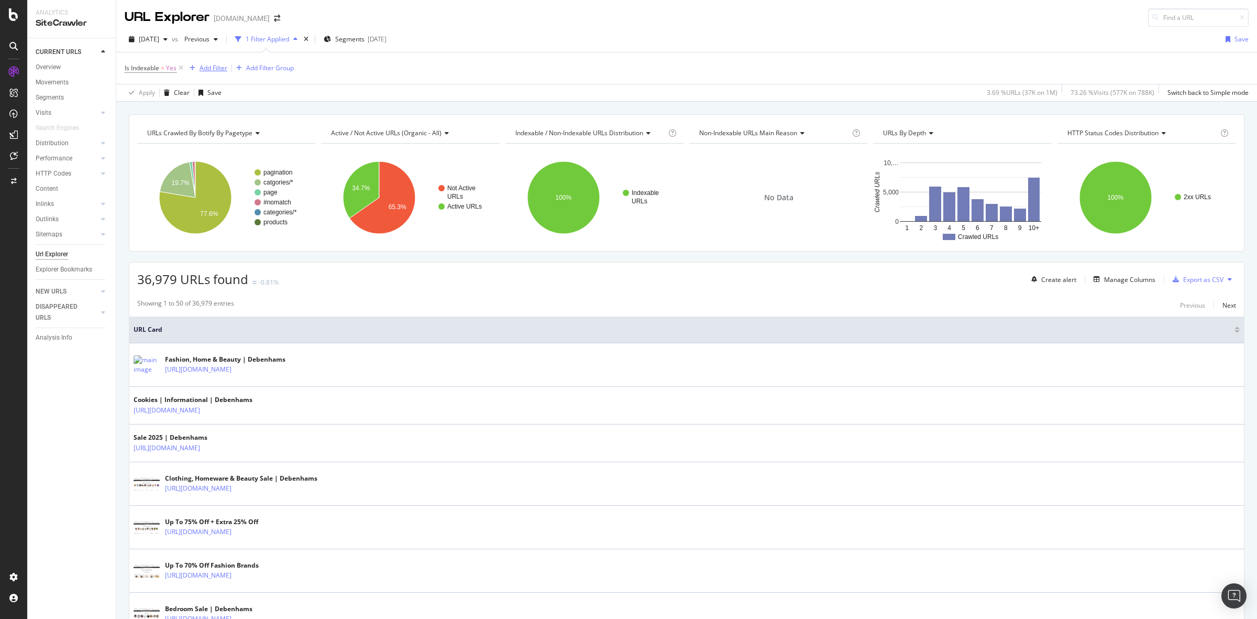
click at [223, 68] on div "Add Filter" at bounding box center [214, 67] width 28 height 9
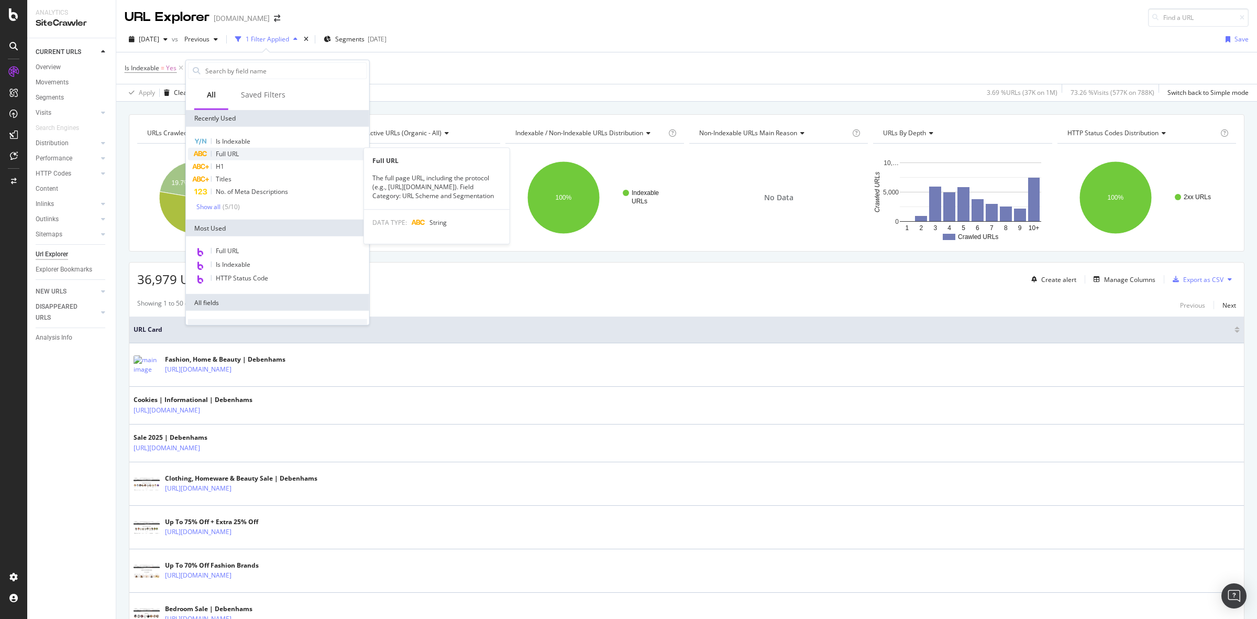
click at [333, 148] on div "Full URL" at bounding box center [277, 154] width 179 height 13
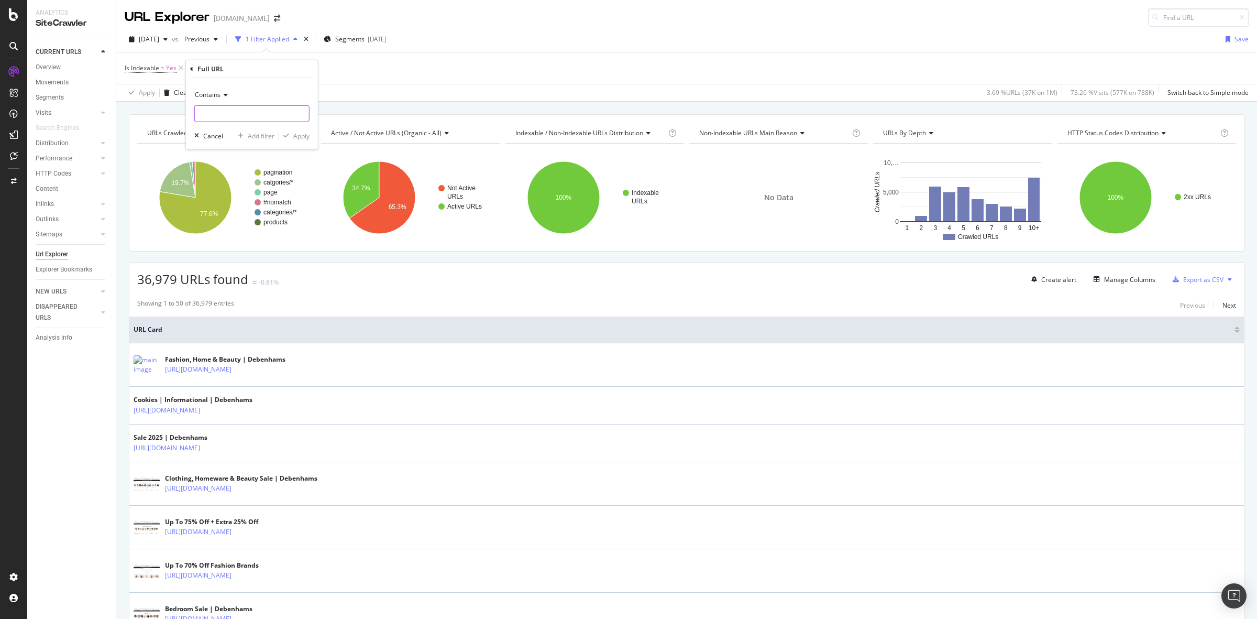
click at [228, 106] on input "text" at bounding box center [252, 113] width 114 height 17
type input "F"
type input "/Facet"
click at [294, 137] on div "Apply" at bounding box center [301, 135] width 16 height 9
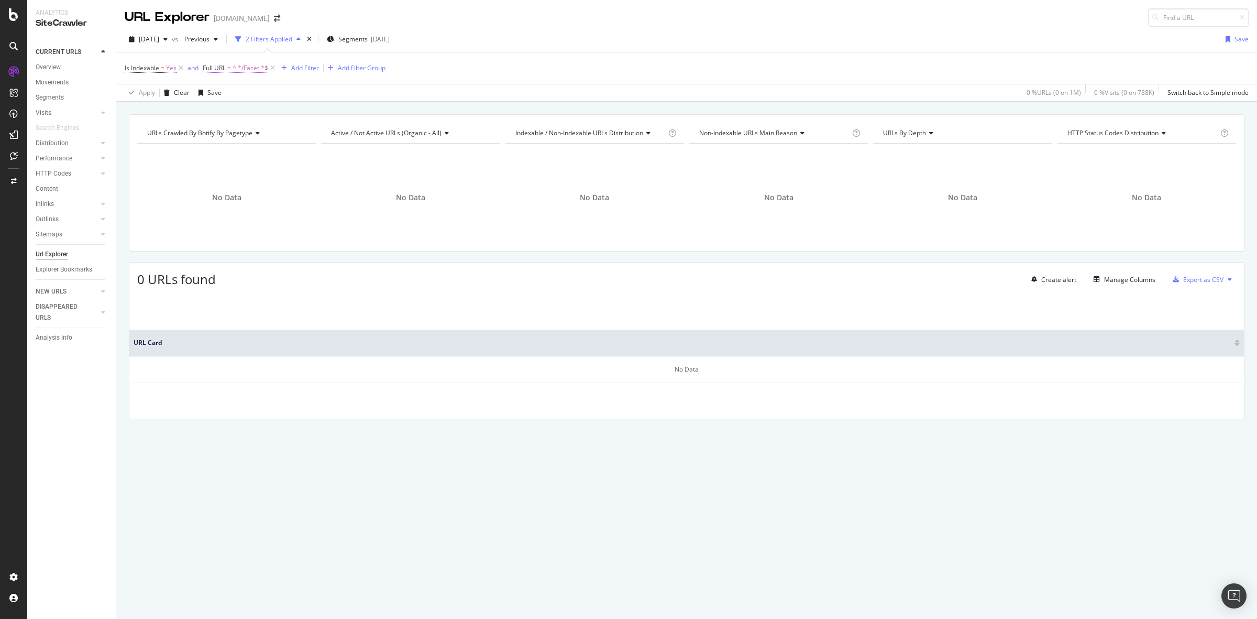
click at [251, 65] on span "^.*/Facet.*$" at bounding box center [251, 68] width 36 height 15
click at [222, 113] on input "/Facet" at bounding box center [262, 111] width 99 height 17
click at [216, 111] on input "/Facet" at bounding box center [262, 111] width 99 height 17
click at [222, 113] on input "/Facet" at bounding box center [262, 111] width 99 height 17
type input "/facet"
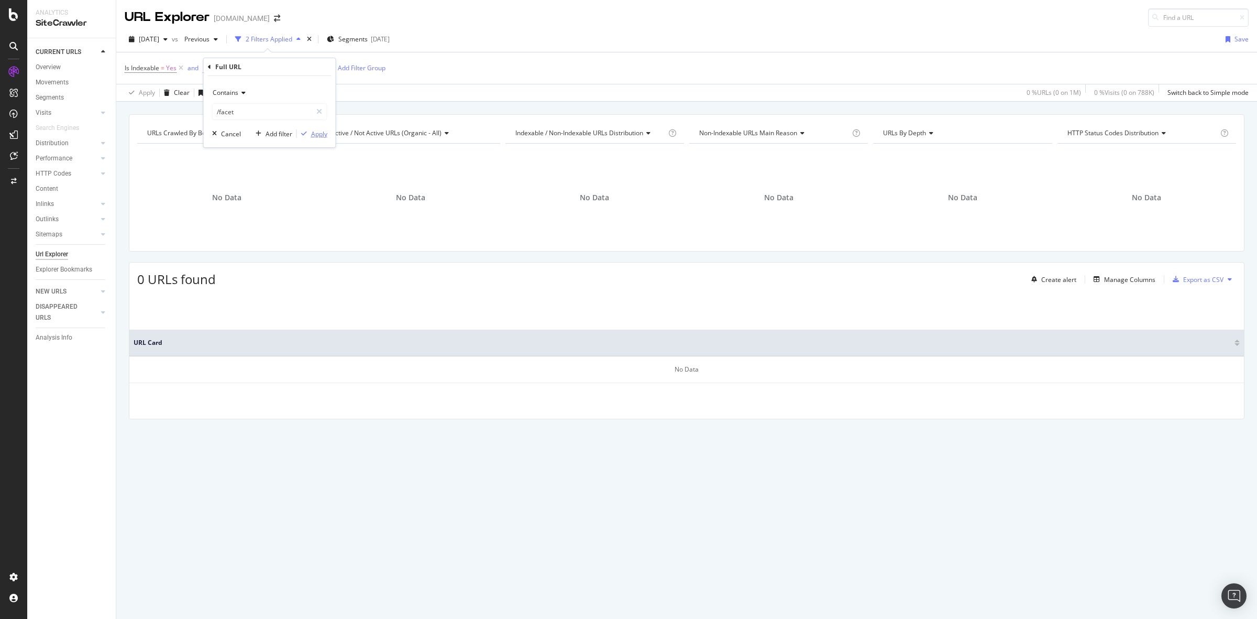
click at [315, 135] on div "Apply" at bounding box center [319, 133] width 16 height 9
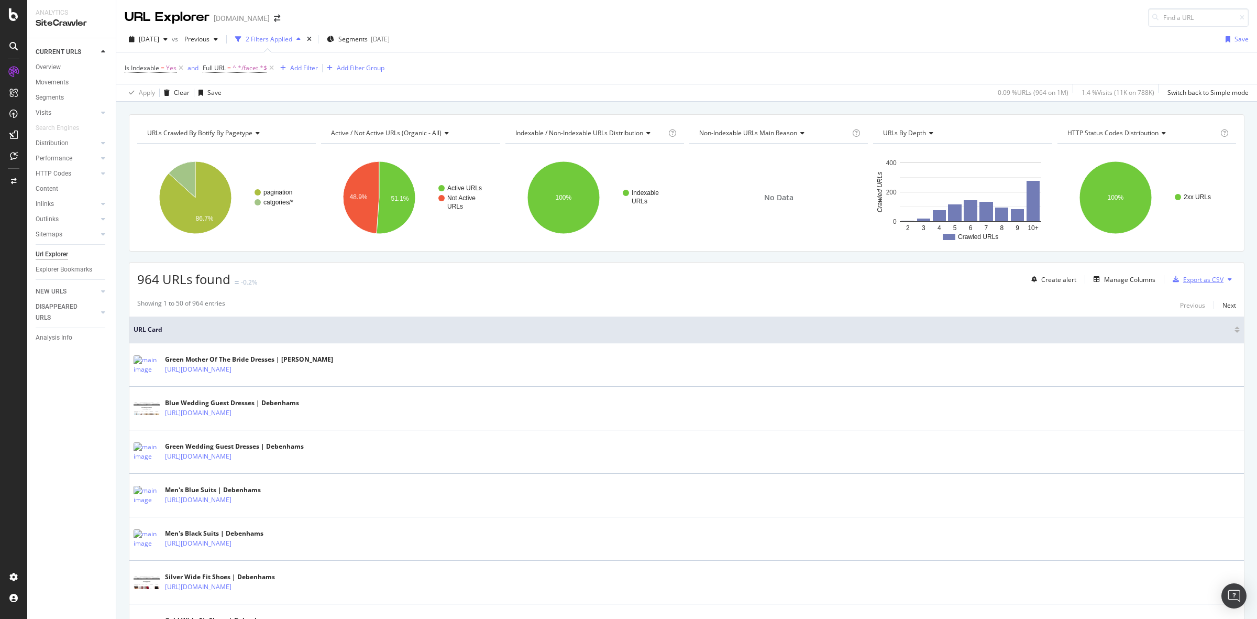
click at [1195, 284] on div "Export as CSV" at bounding box center [1204, 279] width 40 height 9
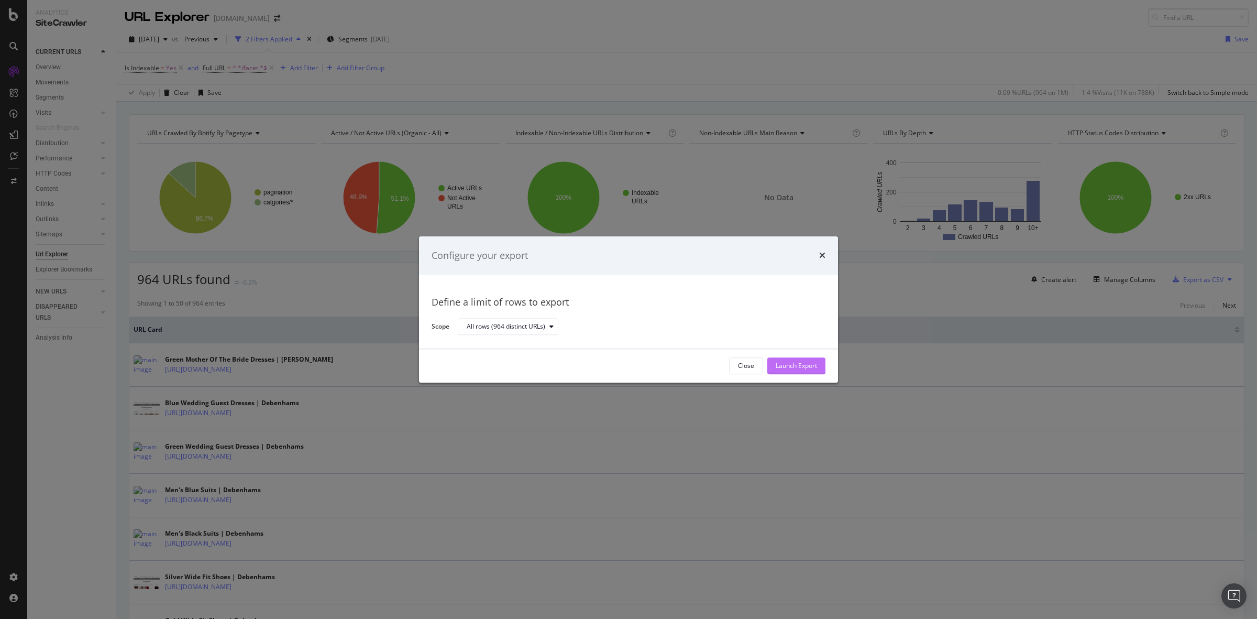
click at [807, 362] on div "Launch Export" at bounding box center [796, 366] width 41 height 9
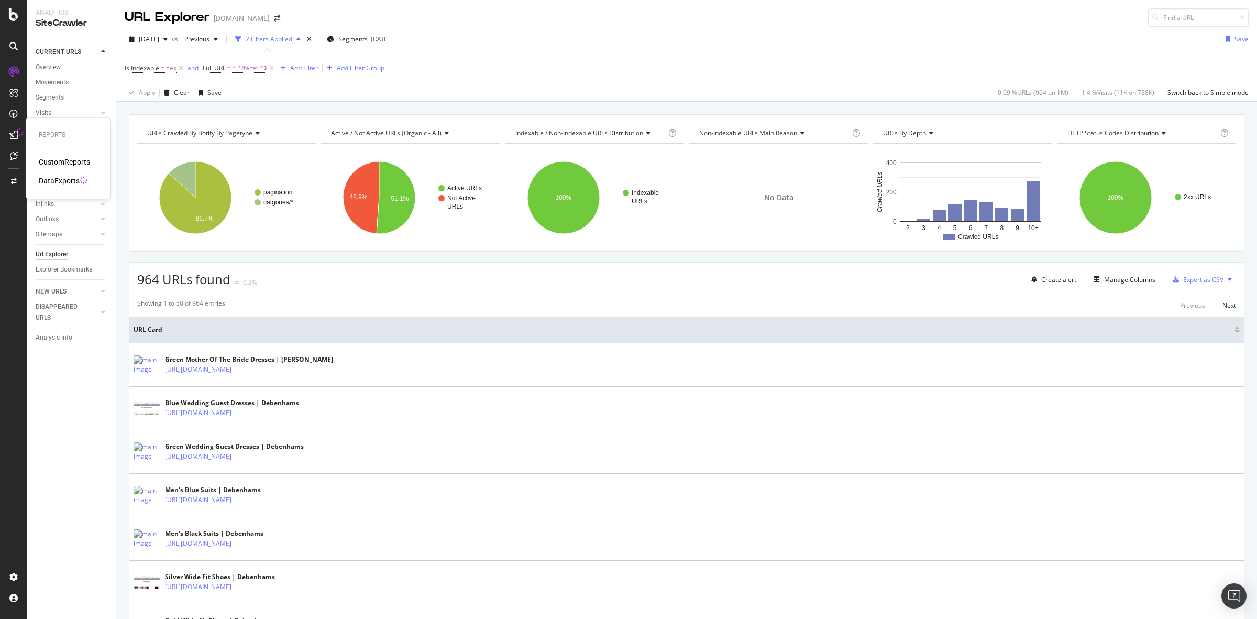
click at [16, 132] on icon at bounding box center [20, 132] width 8 height 8
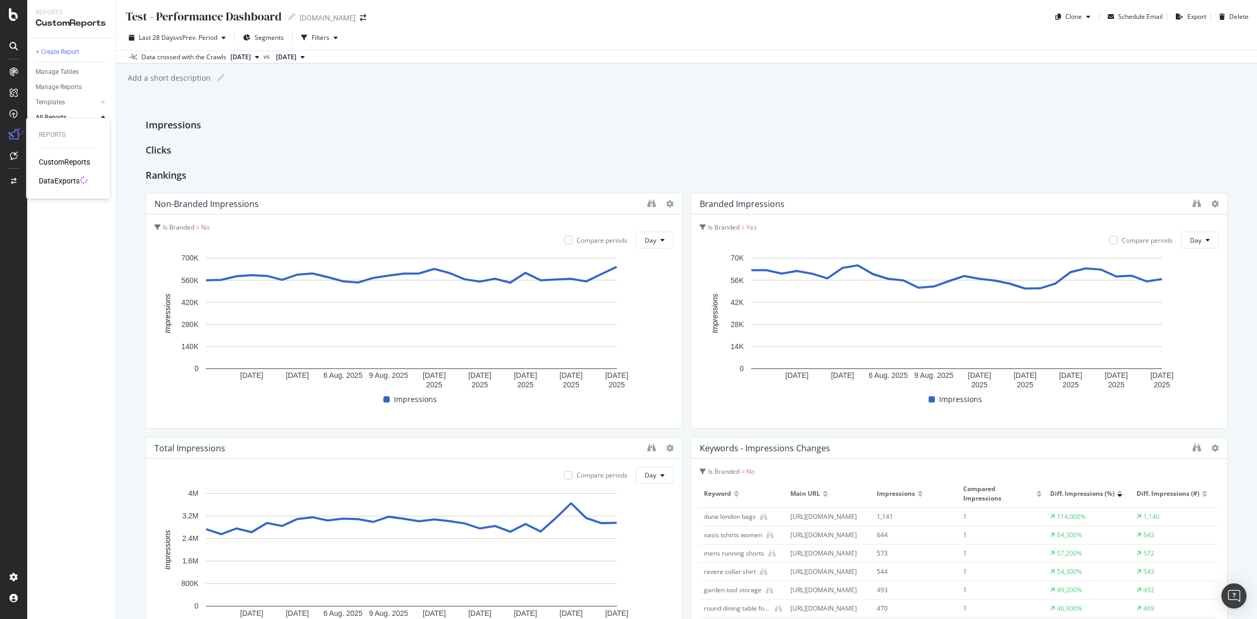
click at [53, 177] on div "DataExports" at bounding box center [59, 181] width 41 height 10
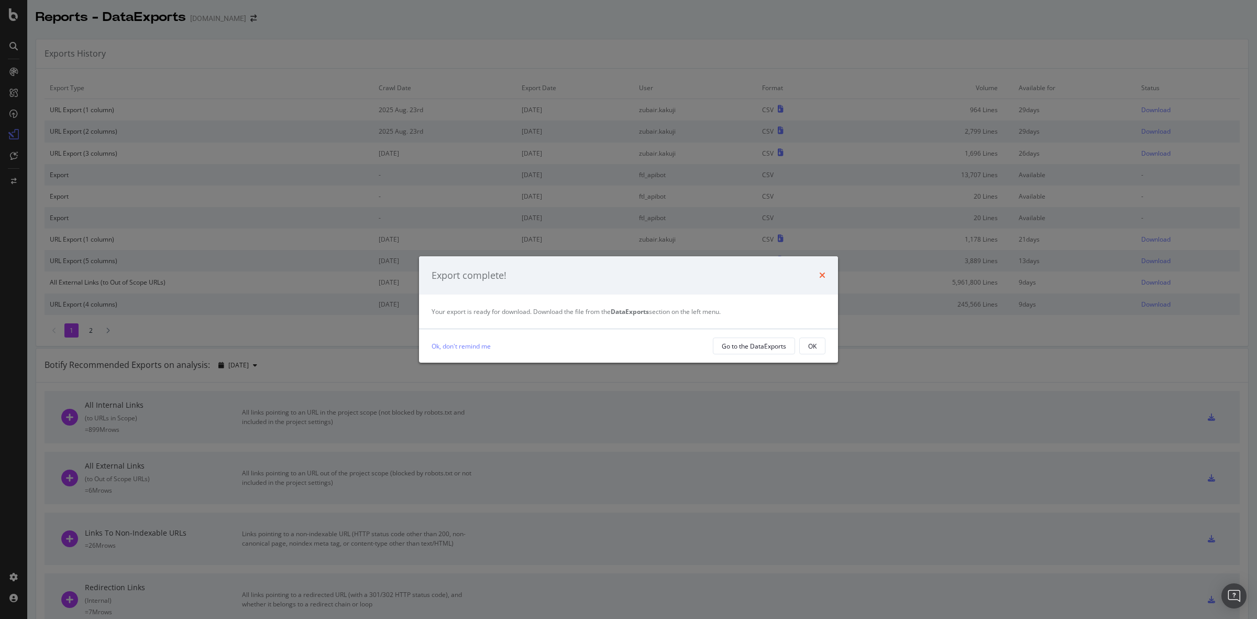
click at [821, 276] on icon "times" at bounding box center [822, 275] width 6 height 8
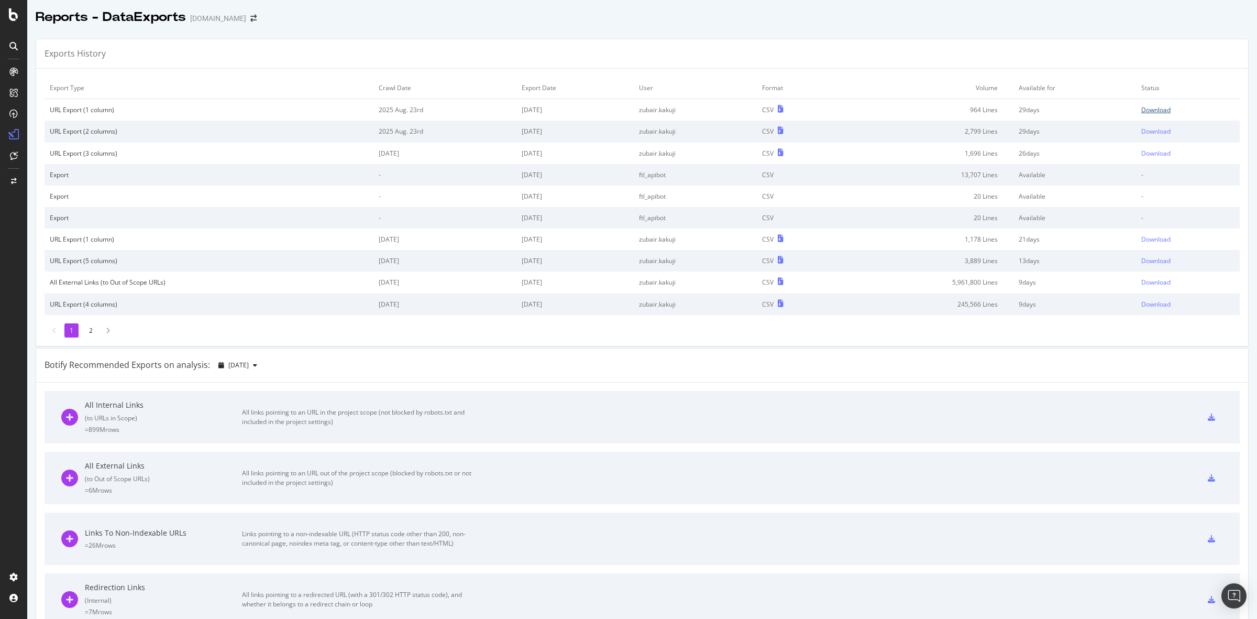
click at [1148, 108] on div "Download" at bounding box center [1156, 109] width 29 height 9
click at [460, 35] on div "Exports History Export Type Crawl Date Export Date User Format Volume Available…" at bounding box center [642, 554] width 1230 height 1048
